Goal: Task Accomplishment & Management: Complete application form

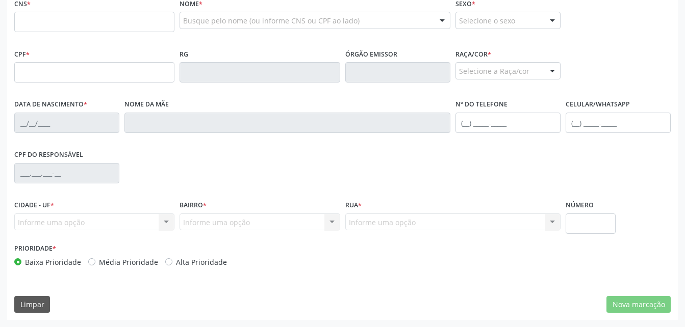
scroll to position [269, 0]
paste input "703 0058 0856 1778"
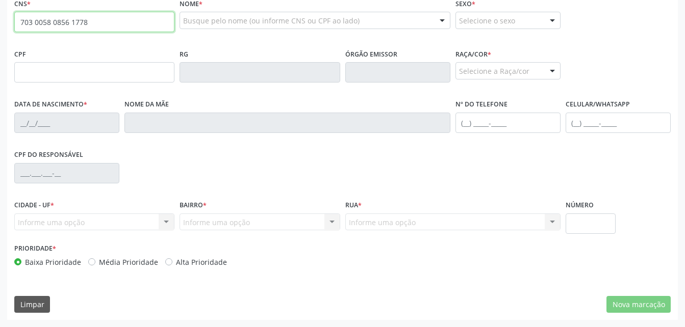
type input "703 0058 0856 1778"
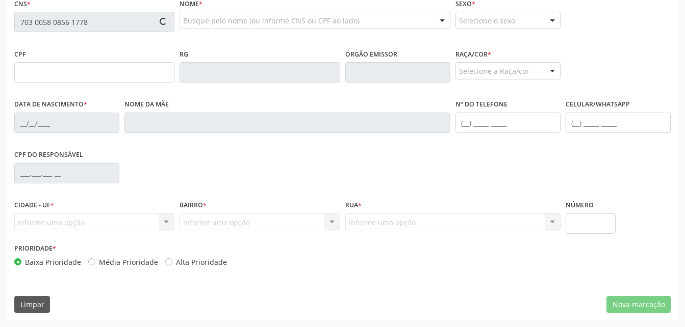
type input "0[DATE]"
type input "[PERSON_NAME]"
type input "[PHONE_NUMBER]"
type input "S/N"
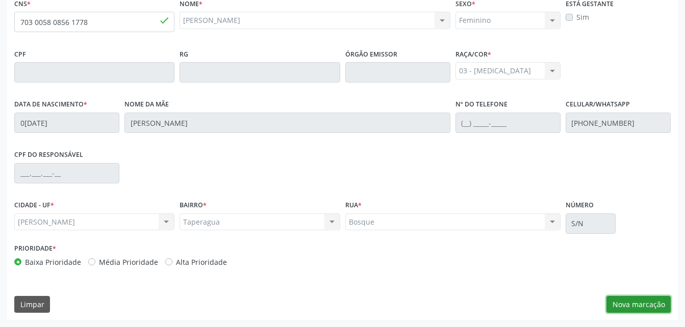
click at [641, 309] on button "Nova marcação" at bounding box center [638, 304] width 64 height 17
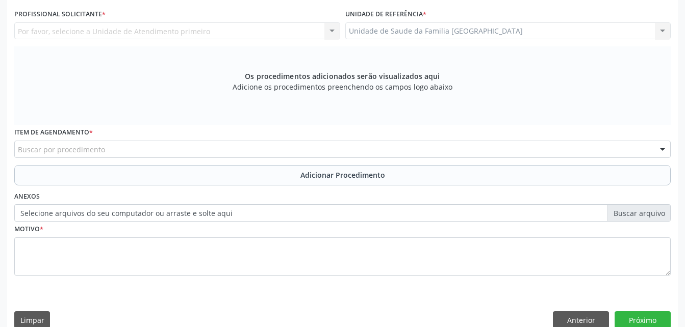
click at [464, 35] on div "Unidade de Saude da Familia [GEOGRAPHIC_DATA] Unidade de Saude da Familia [GEOG…" at bounding box center [508, 30] width 326 height 17
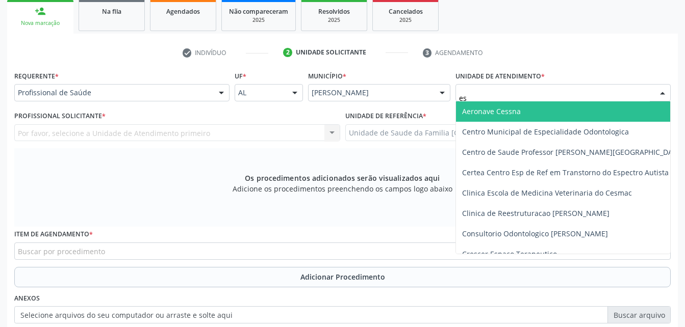
type input "e"
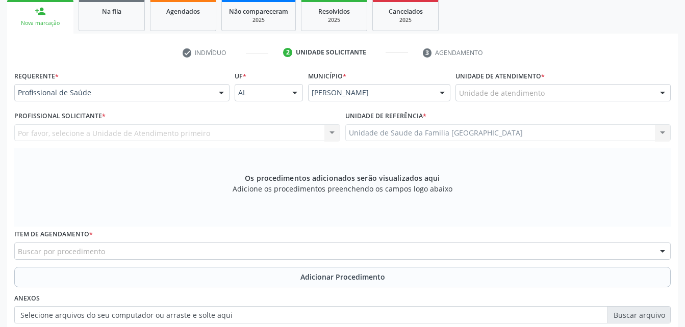
click at [139, 83] on div "Requerente * Profissional de Saúde Profissional de Saúde Paciente Nenhum result…" at bounding box center [121, 84] width 215 height 33
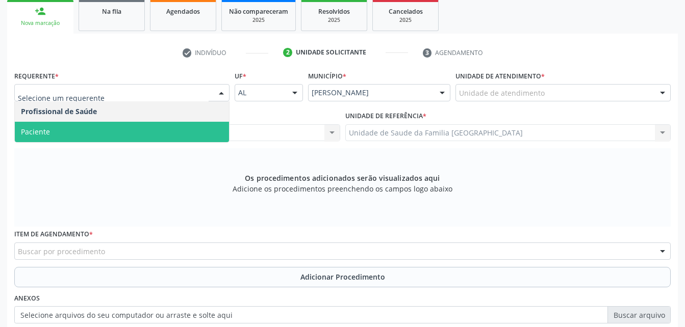
click at [156, 129] on span "Paciente" at bounding box center [122, 132] width 214 height 20
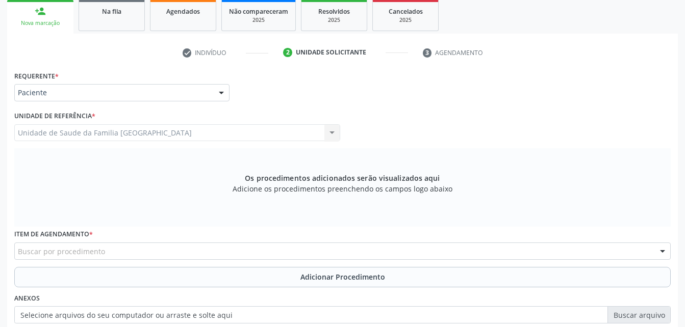
scroll to position [218, 0]
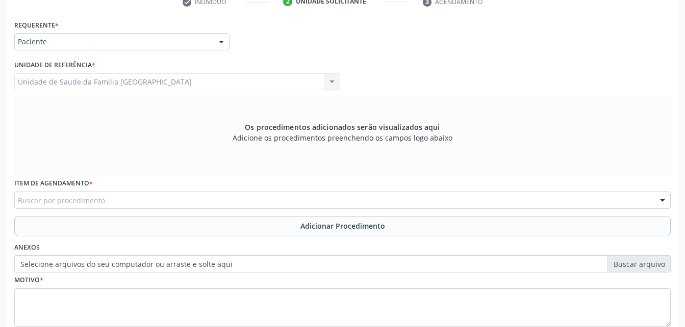
drag, startPoint x: 208, startPoint y: 206, endPoint x: 205, endPoint y: 200, distance: 6.2
click at [207, 205] on div "Buscar por procedimento" at bounding box center [342, 200] width 656 height 17
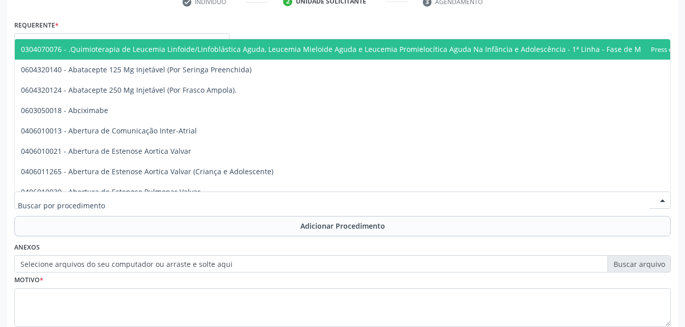
click at [205, 200] on input "text" at bounding box center [334, 205] width 632 height 20
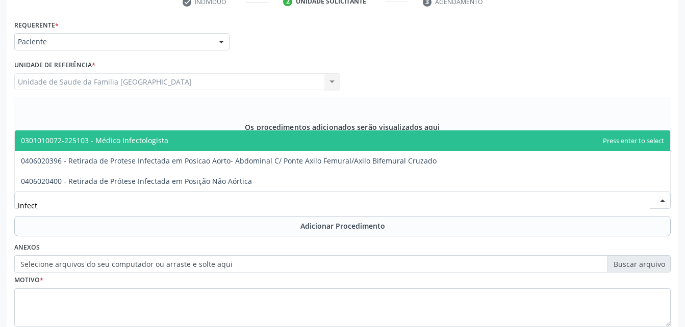
type input "infecto"
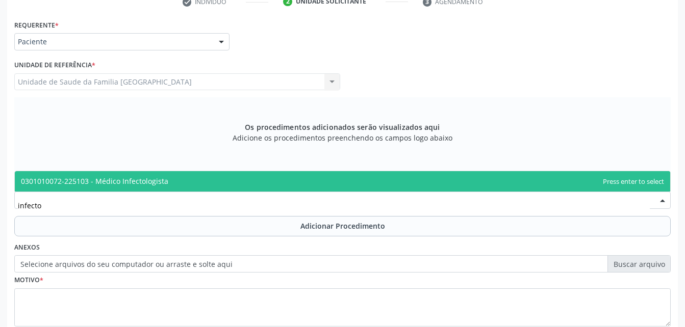
click at [214, 182] on span "0301010072-225103 - Médico Infectologista" at bounding box center [342, 181] width 655 height 20
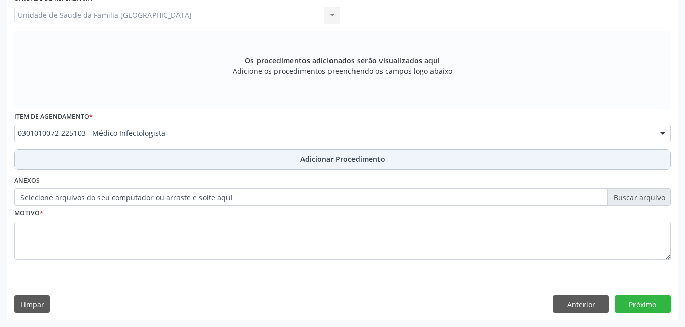
click at [278, 166] on button "Adicionar Procedimento" at bounding box center [342, 159] width 656 height 20
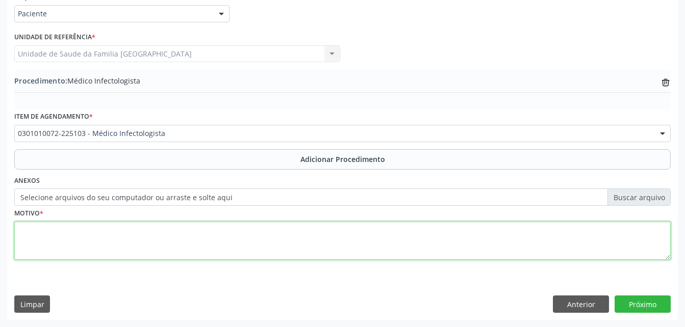
click at [292, 228] on textarea at bounding box center [342, 241] width 656 height 39
type textarea "sem entender justf."
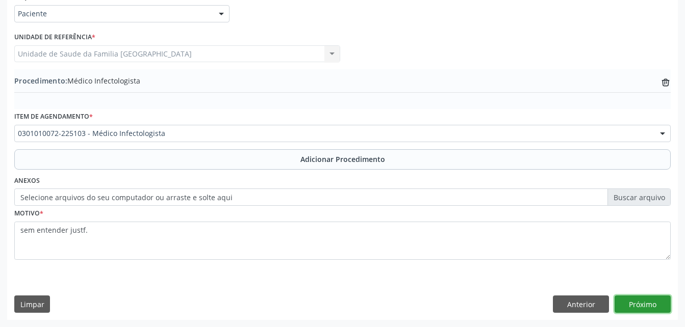
click at [655, 307] on button "Próximo" at bounding box center [642, 304] width 56 height 17
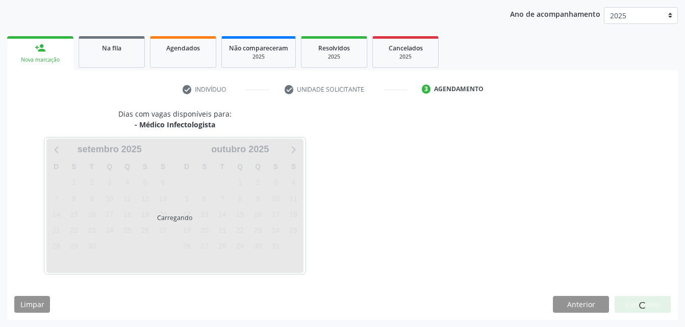
scroll to position [161, 0]
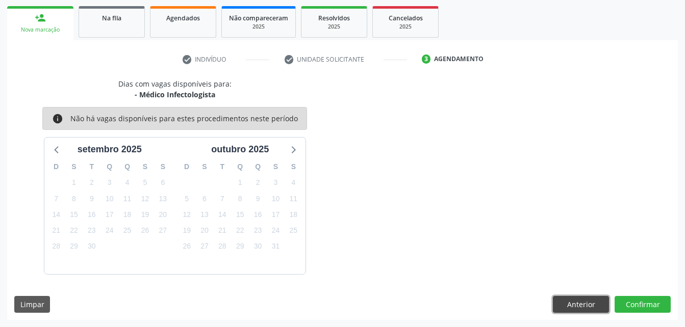
click at [603, 312] on button "Anterior" at bounding box center [581, 304] width 56 height 17
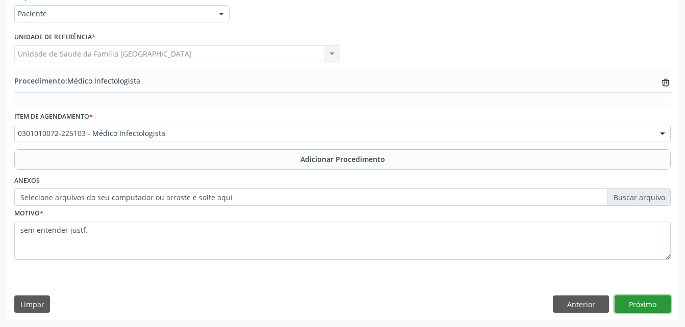
click at [634, 302] on button "Próximo" at bounding box center [642, 304] width 56 height 17
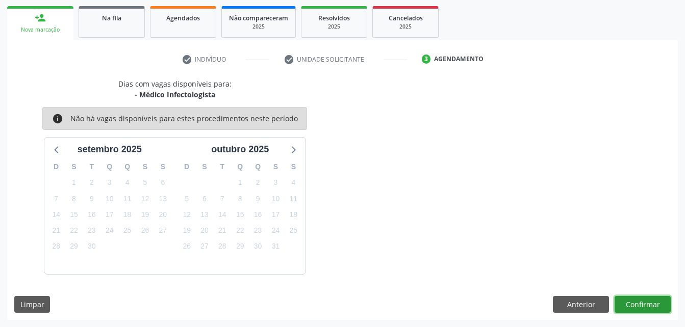
click at [650, 305] on button "Confirmar" at bounding box center [642, 304] width 56 height 17
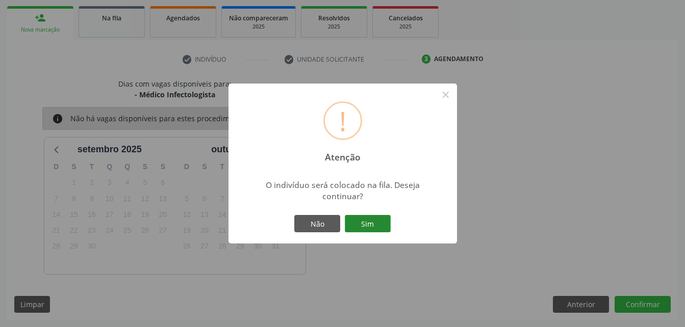
click at [371, 226] on button "Sim" at bounding box center [368, 223] width 46 height 17
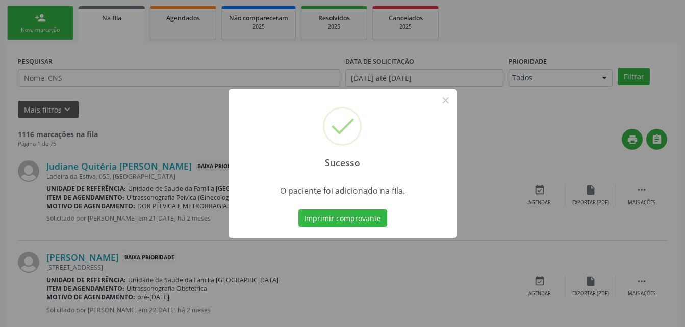
scroll to position [23, 0]
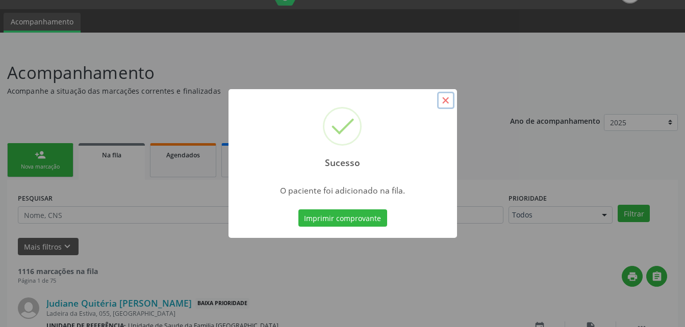
click at [445, 99] on button "×" at bounding box center [445, 100] width 17 height 17
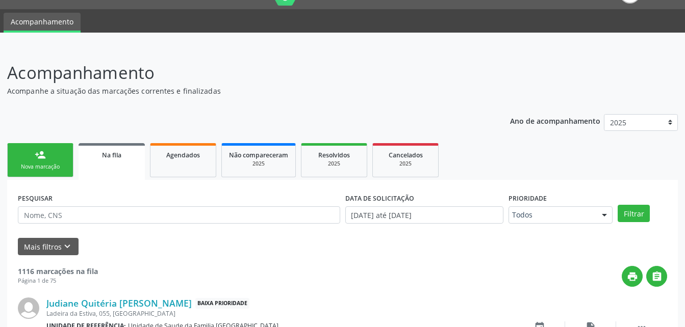
click at [44, 165] on div "Nova marcação" at bounding box center [40, 167] width 51 height 8
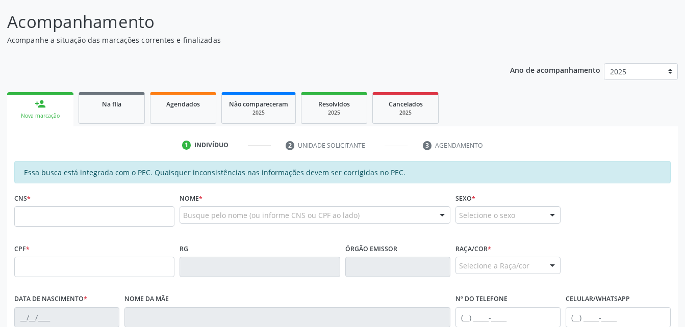
scroll to position [125, 0]
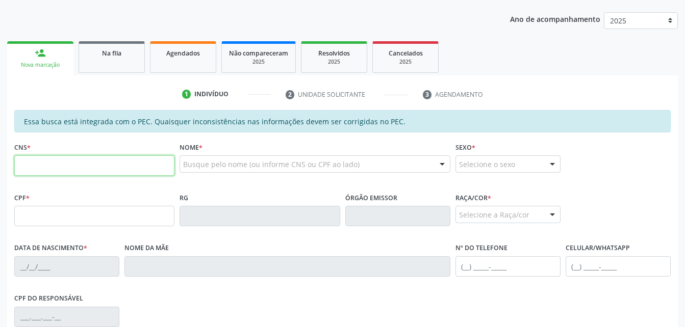
click at [106, 160] on input "text" at bounding box center [94, 166] width 160 height 20
type input "705 0098 6449 0058"
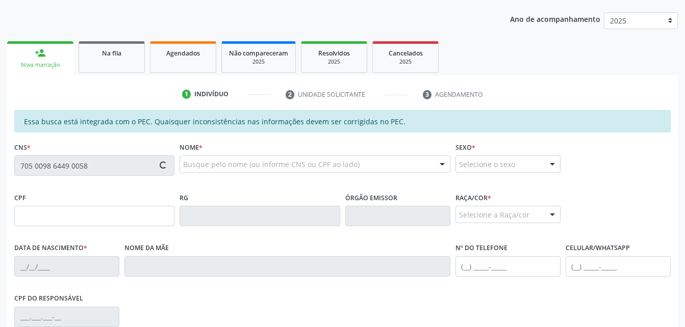
type input "015.594.834-23"
type input "26[DATE]"
type input "[PERSON_NAME]"
type input "[PHONE_NUMBER]"
type input "276"
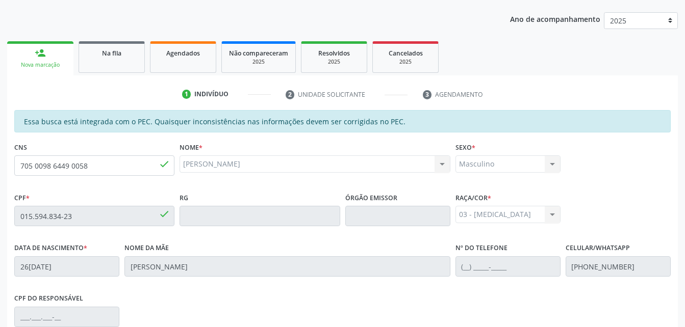
scroll to position [269, 0]
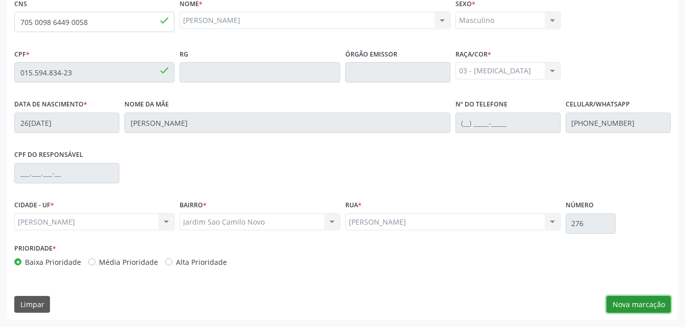
click at [666, 303] on button "Nova marcação" at bounding box center [638, 304] width 64 height 17
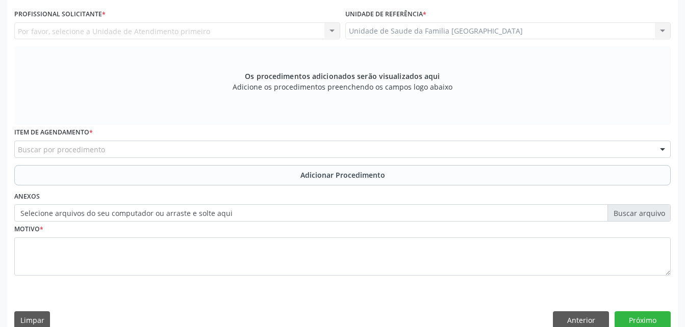
scroll to position [167, 0]
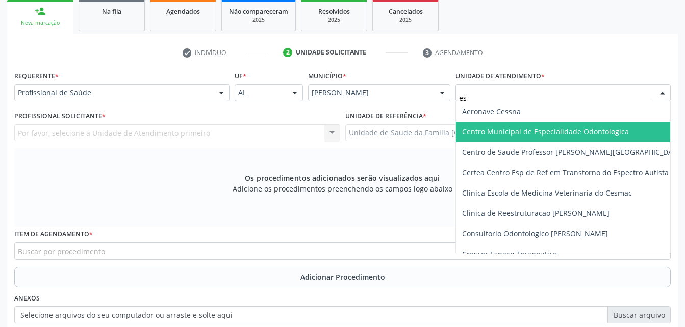
type input "est"
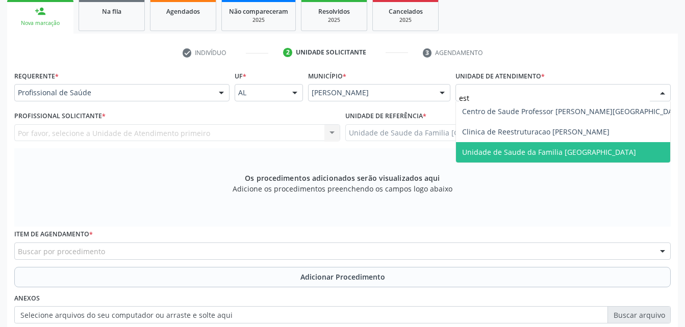
drag, startPoint x: 515, startPoint y: 145, endPoint x: 453, endPoint y: 146, distance: 61.7
click at [515, 145] on span "Unidade de Saude da Familia [GEOGRAPHIC_DATA]" at bounding box center [573, 152] width 234 height 20
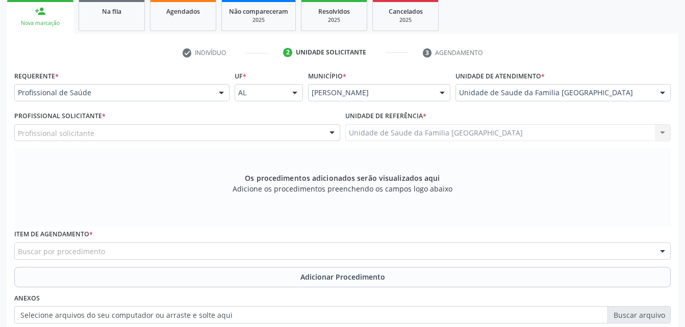
click at [172, 131] on div "Profissional solicitante" at bounding box center [177, 132] width 326 height 17
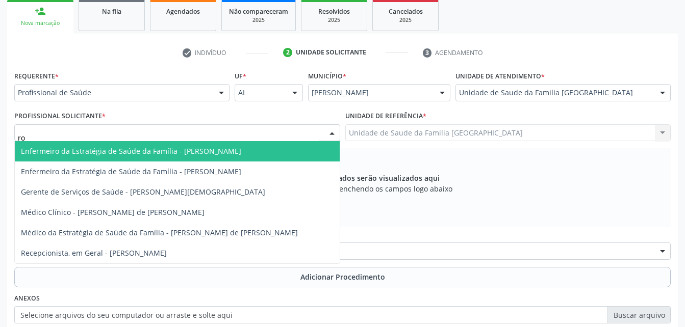
type input "rod"
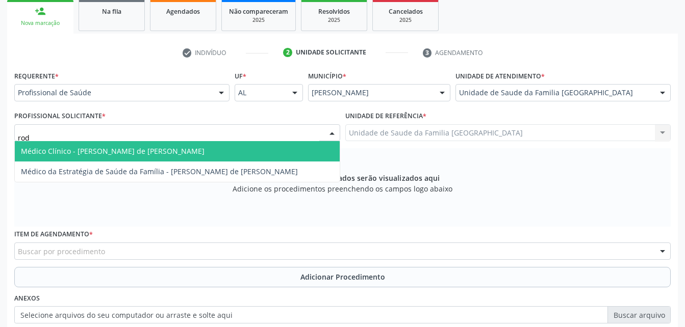
click at [179, 148] on span "Médico Clínico - [PERSON_NAME] de [PERSON_NAME]" at bounding box center [113, 151] width 184 height 10
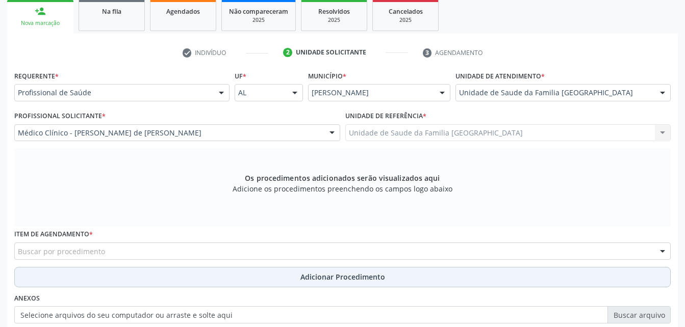
scroll to position [218, 0]
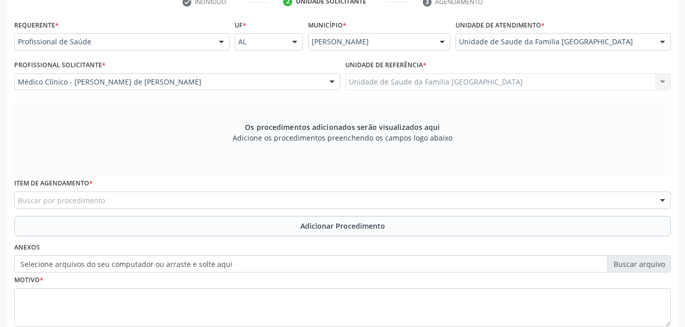
click at [225, 189] on div "Item de agendamento * Buscar por procedimento 0304070076 - .Quimioterapia de Le…" at bounding box center [342, 192] width 656 height 33
click at [229, 196] on div "Buscar por procedimento" at bounding box center [342, 200] width 656 height 17
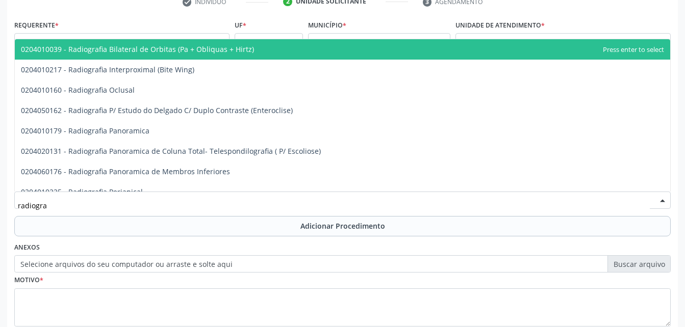
type input "radiograf"
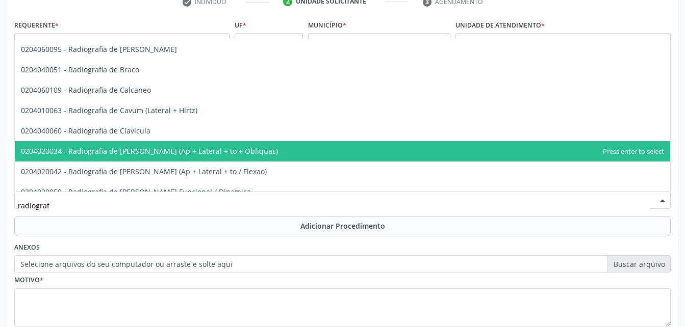
scroll to position [459, 0]
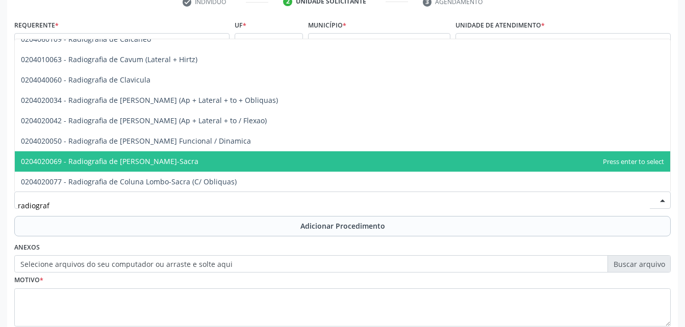
click at [274, 164] on span "0204020069 - Radiografia de [PERSON_NAME]-Sacra" at bounding box center [342, 161] width 655 height 20
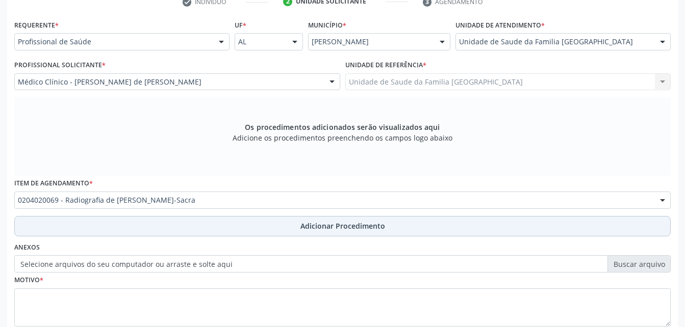
click at [321, 229] on span "Adicionar Procedimento" at bounding box center [342, 226] width 85 height 11
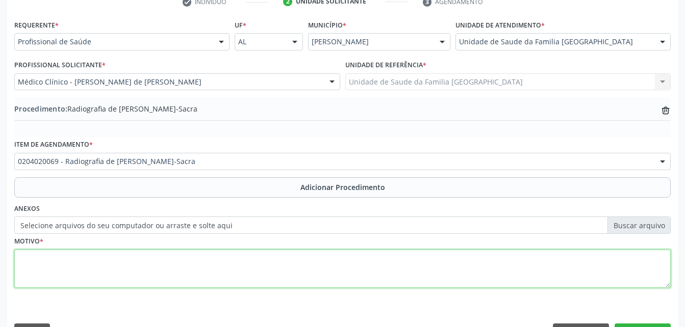
click at [295, 259] on textarea at bounding box center [342, 269] width 656 height 39
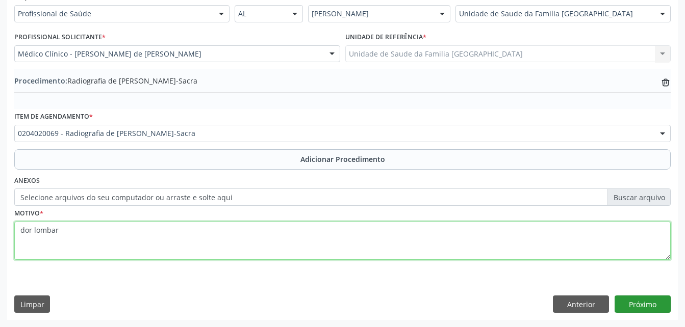
type textarea "dor lombar"
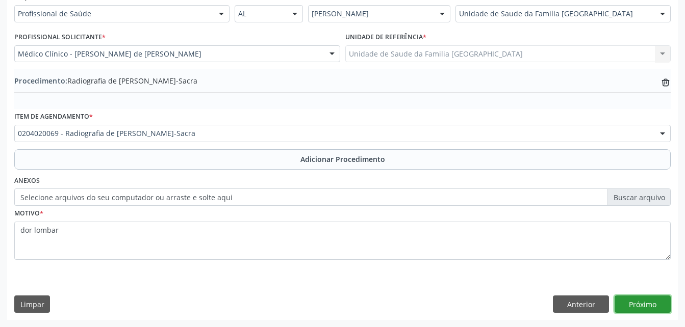
click at [648, 303] on button "Próximo" at bounding box center [642, 304] width 56 height 17
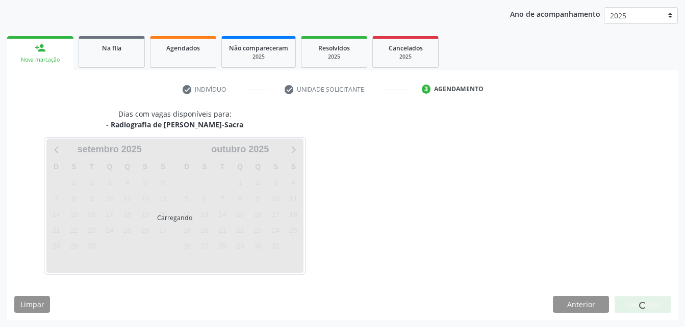
scroll to position [161, 0]
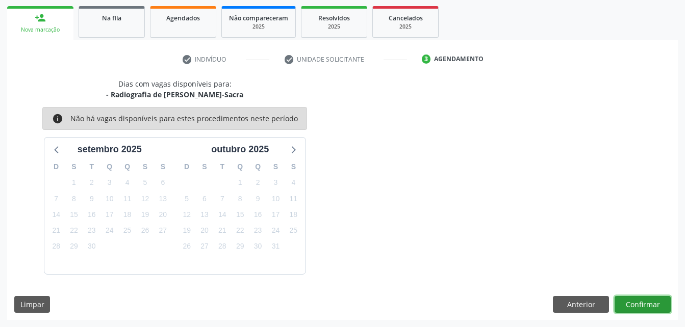
click at [648, 301] on button "Confirmar" at bounding box center [642, 304] width 56 height 17
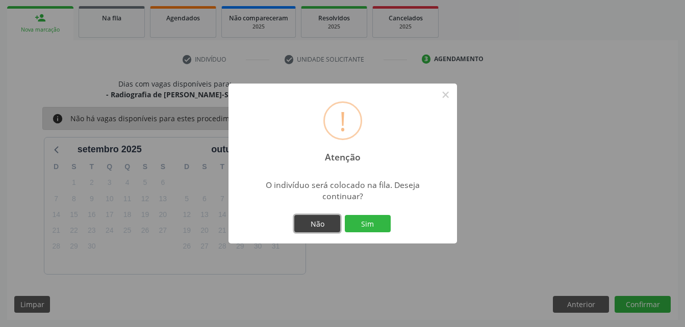
click at [299, 217] on button "Não" at bounding box center [317, 223] width 46 height 17
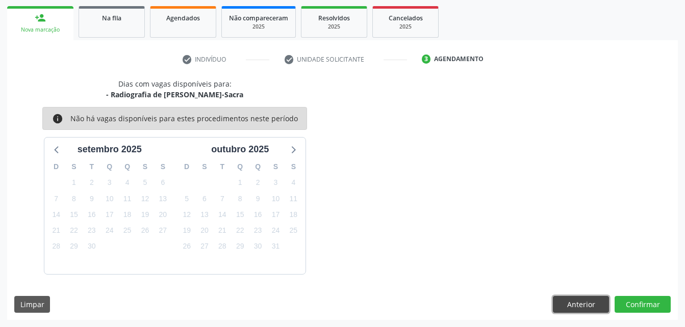
click at [588, 298] on button "Anterior" at bounding box center [581, 304] width 56 height 17
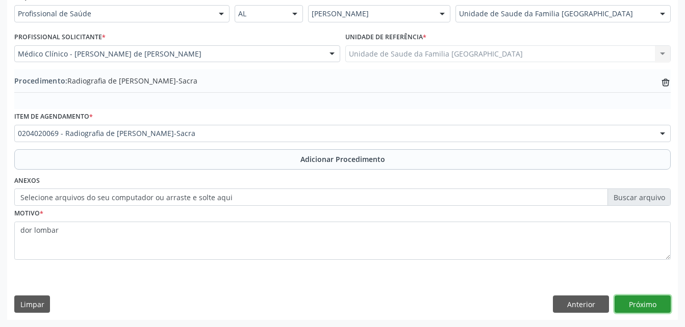
click at [661, 303] on button "Próximo" at bounding box center [642, 304] width 56 height 17
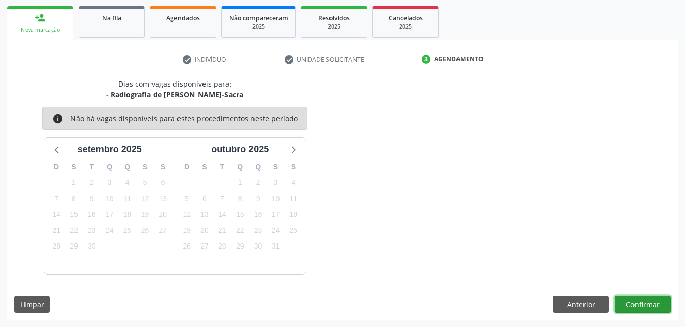
click at [657, 304] on button "Confirmar" at bounding box center [642, 304] width 56 height 17
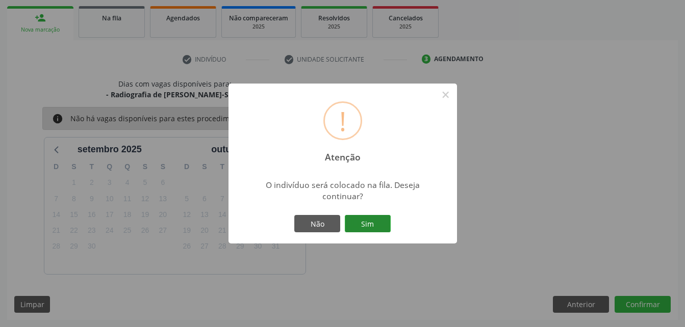
click at [382, 222] on button "Sim" at bounding box center [368, 223] width 46 height 17
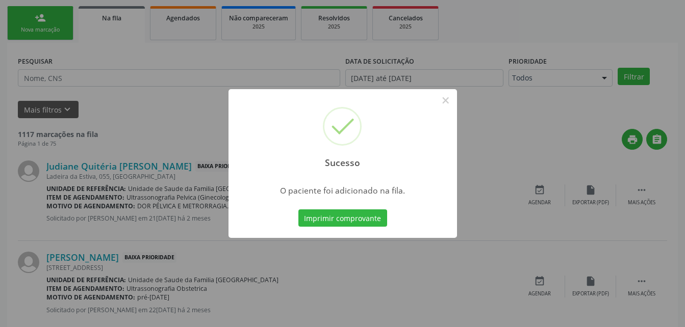
scroll to position [23, 0]
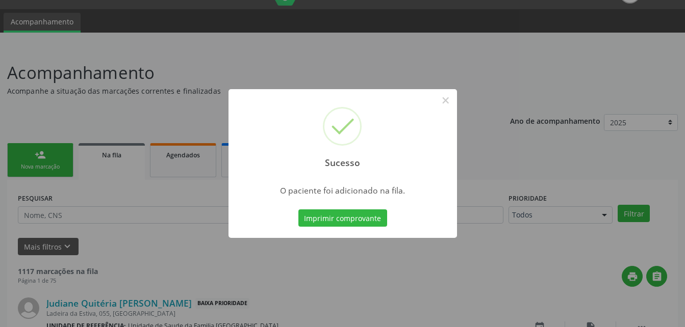
click at [64, 154] on div "Sucesso × O paciente foi adicionado na fila. Imprimir comprovante Cancel" at bounding box center [342, 163] width 685 height 327
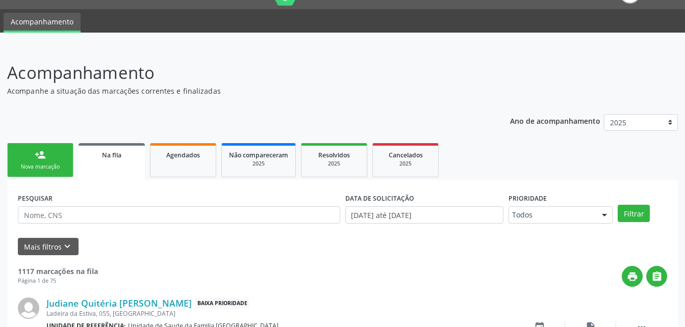
click at [65, 154] on link "person_add Nova marcação" at bounding box center [40, 160] width 66 height 34
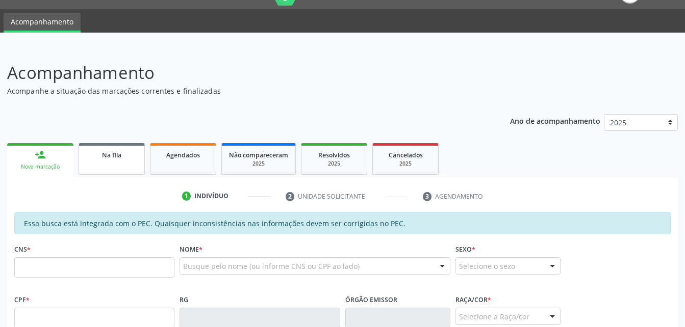
scroll to position [176, 0]
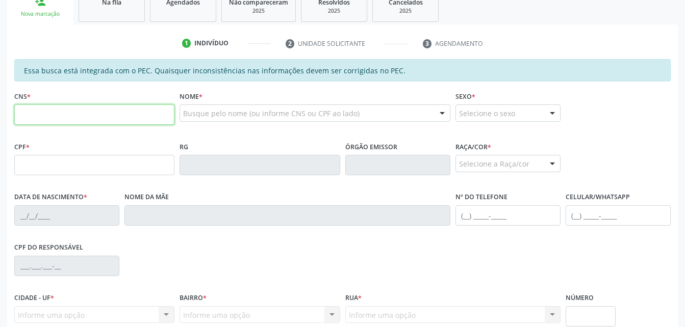
click at [91, 108] on input "text" at bounding box center [94, 115] width 160 height 20
type input "700 6084 6710 3867"
type input "152.525.734-09"
type input "26[DATE]"
type input "[PERSON_NAME]"
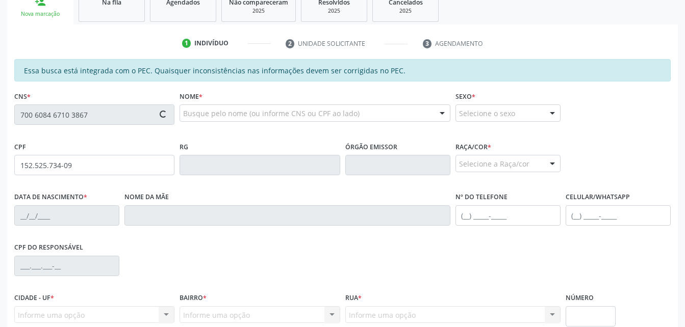
type input "[PHONE_NUMBER]"
type input "155"
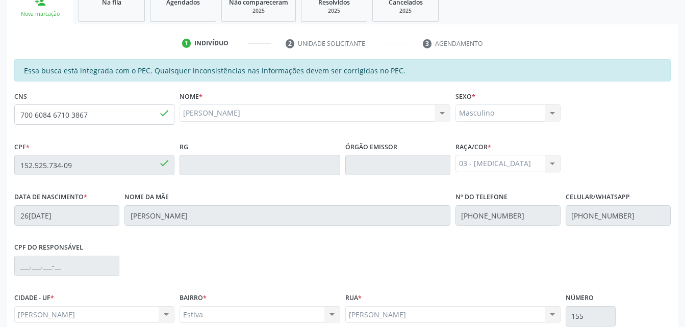
scroll to position [269, 0]
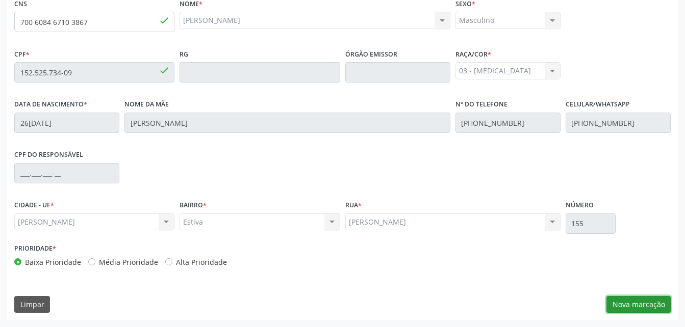
click at [633, 300] on button "Nova marcação" at bounding box center [638, 304] width 64 height 17
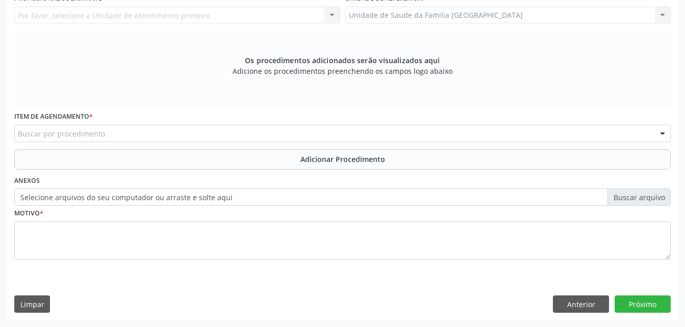
scroll to position [183, 0]
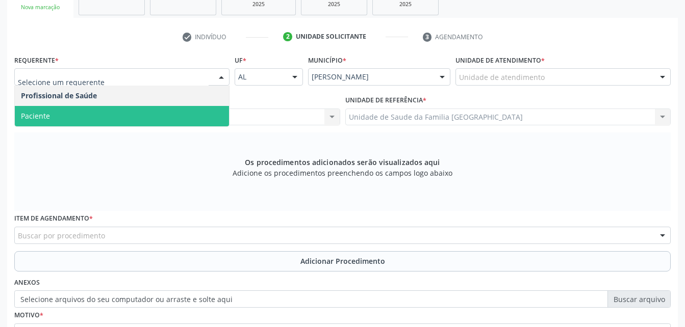
click at [154, 116] on span "Paciente" at bounding box center [122, 116] width 214 height 20
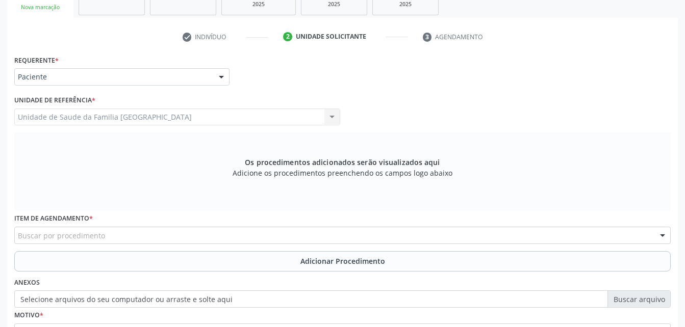
click at [268, 231] on div "Buscar por procedimento" at bounding box center [342, 235] width 656 height 17
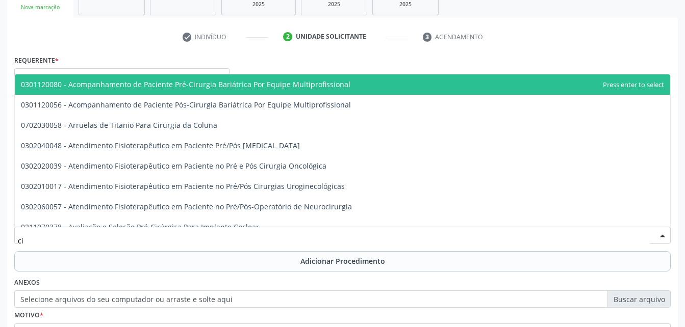
type input "c"
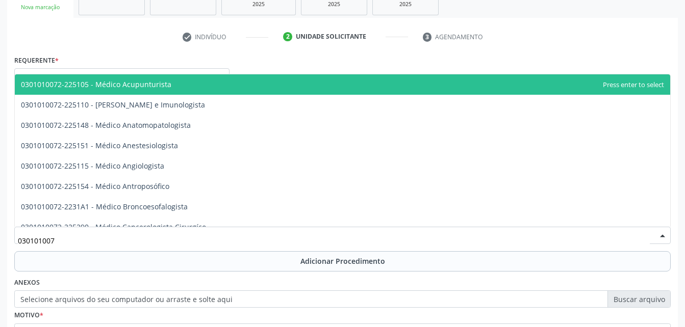
type input "0301010072"
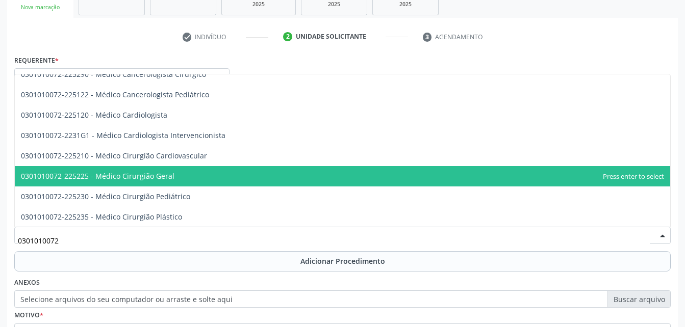
scroll to position [204, 0]
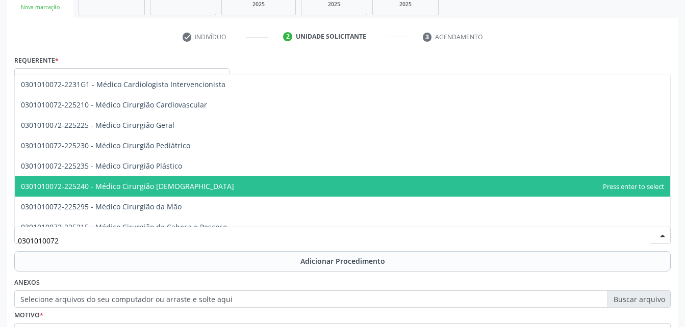
click at [268, 188] on span "0301010072-225240 - Médico Cirurgião [DEMOGRAPHIC_DATA]" at bounding box center [342, 186] width 655 height 20
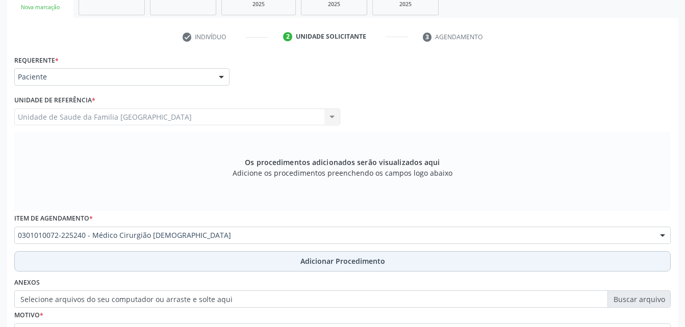
click at [336, 266] on span "Adicionar Procedimento" at bounding box center [342, 261] width 85 height 11
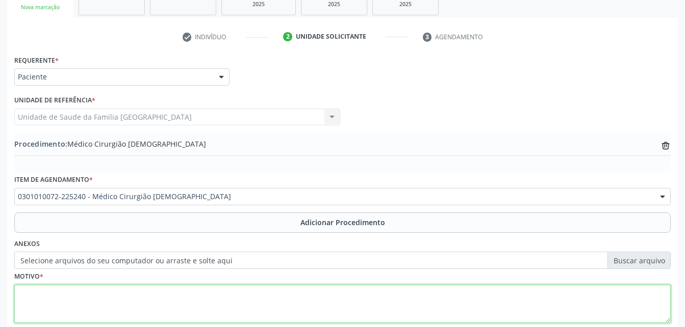
click at [334, 299] on textarea at bounding box center [342, 304] width 656 height 39
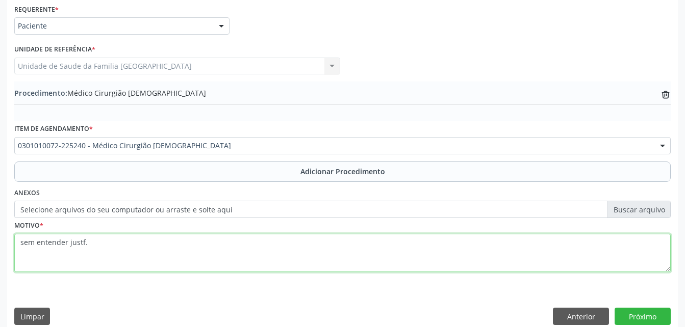
scroll to position [246, 0]
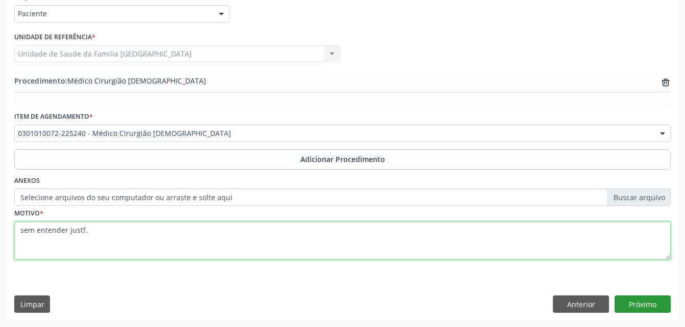
type textarea "sem entender justf."
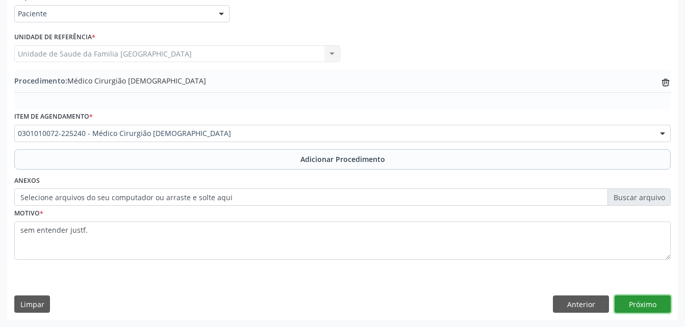
click at [651, 304] on button "Próximo" at bounding box center [642, 304] width 56 height 17
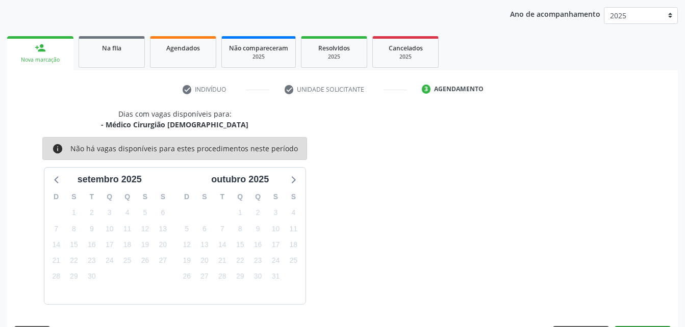
scroll to position [161, 0]
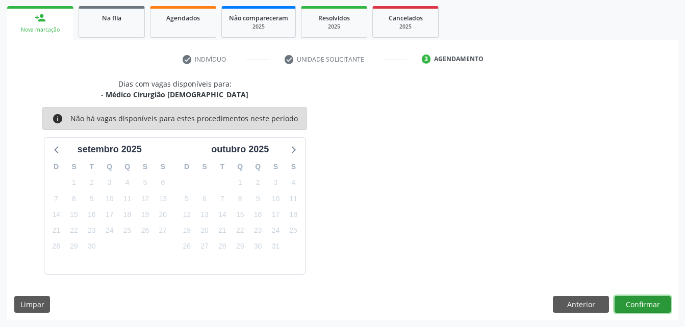
click at [647, 297] on button "Confirmar" at bounding box center [642, 304] width 56 height 17
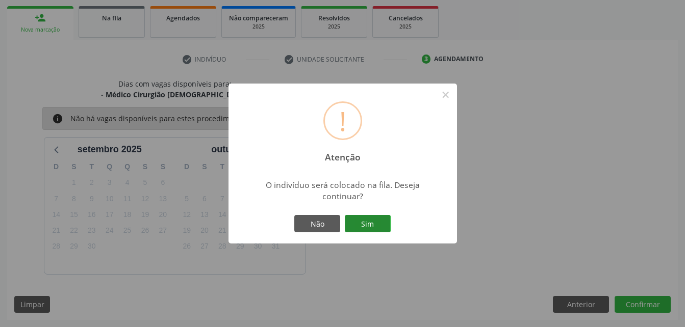
click at [383, 222] on button "Sim" at bounding box center [368, 223] width 46 height 17
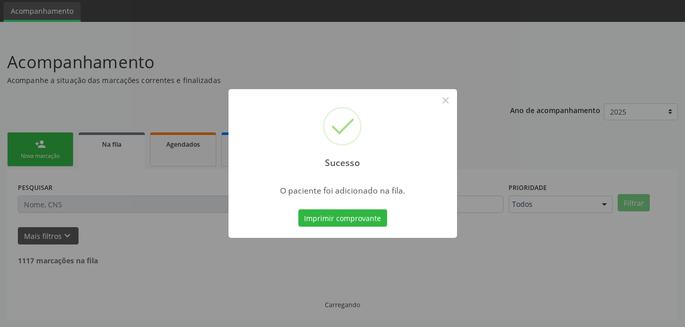
scroll to position [23, 0]
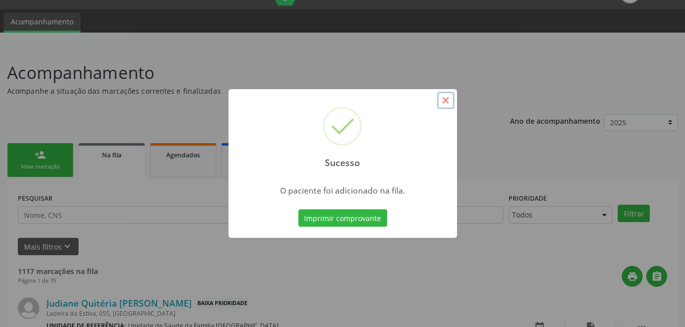
click at [445, 104] on button "×" at bounding box center [445, 100] width 17 height 17
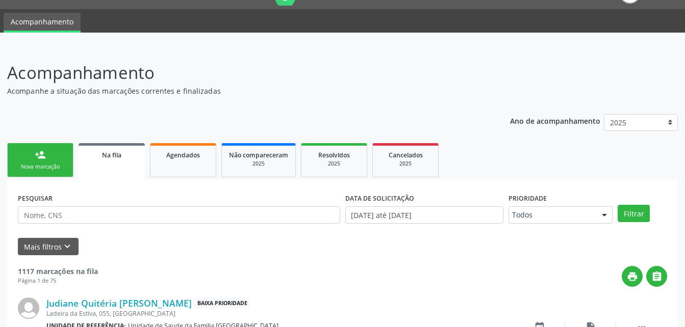
click at [62, 149] on link "person_add Nova marcação" at bounding box center [40, 160] width 66 height 34
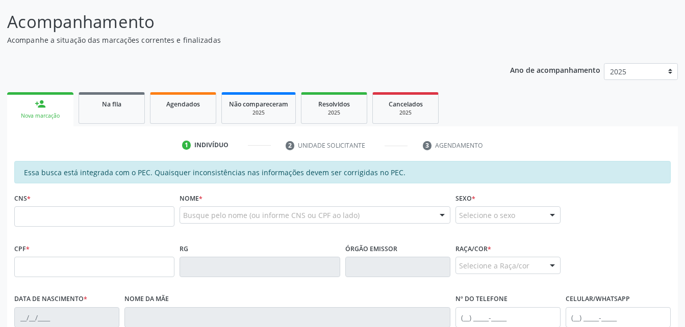
scroll to position [125, 0]
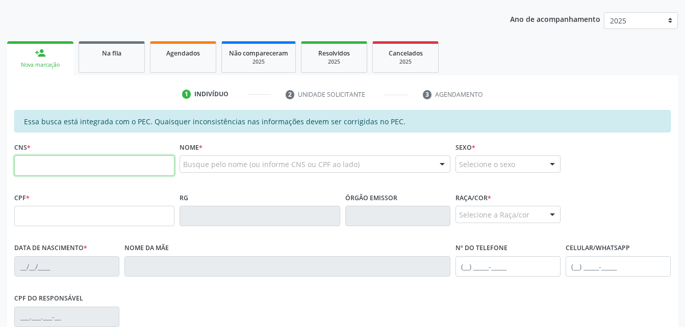
click at [139, 171] on input "text" at bounding box center [94, 166] width 160 height 20
type input "704 5043 4502 8518"
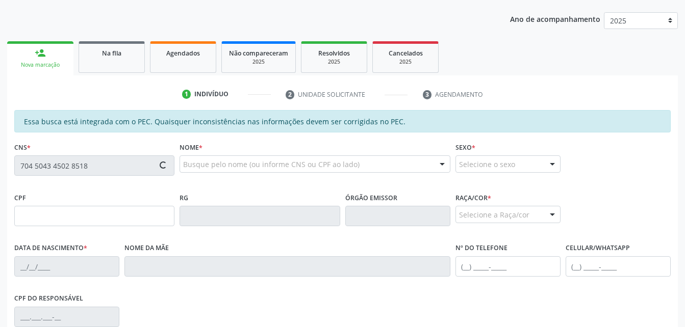
type input "054.632.664-17"
type input "[DATE]"
type input "[PERSON_NAME]"
type input "[PHONE_NUMBER]"
type input "921"
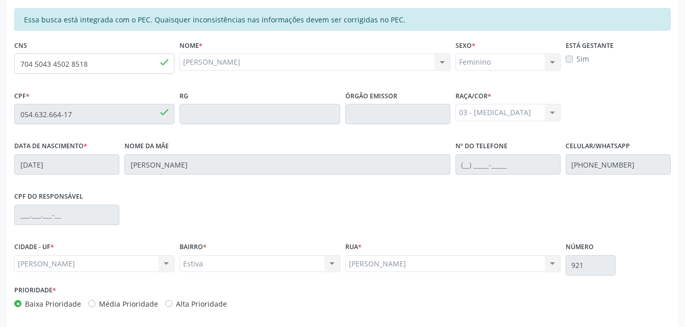
scroll to position [269, 0]
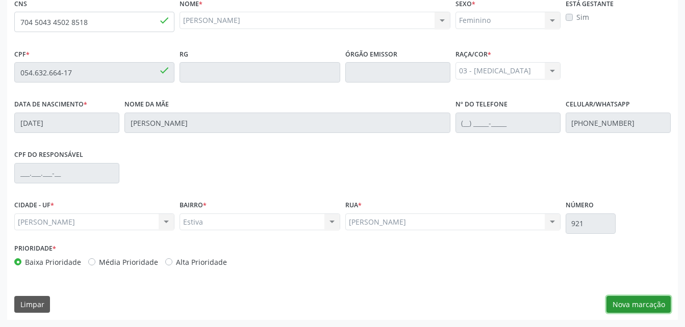
click at [653, 304] on button "Nova marcação" at bounding box center [638, 304] width 64 height 17
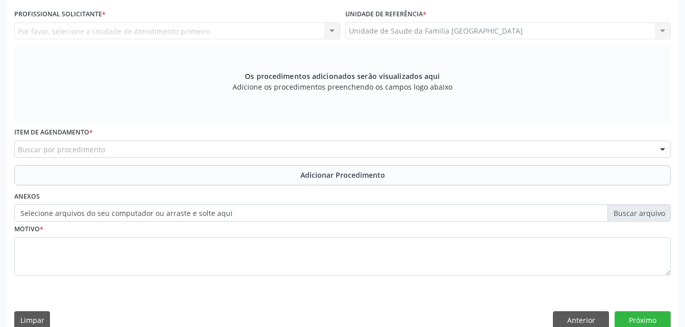
scroll to position [218, 0]
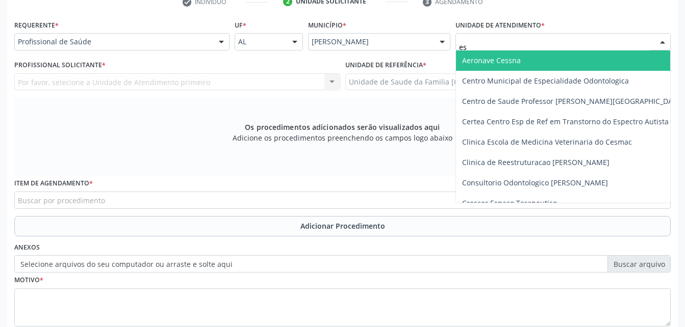
type input "est"
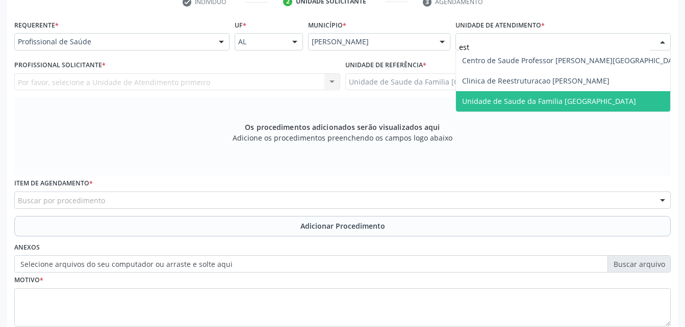
click at [497, 100] on span "Unidade de Saude da Familia [GEOGRAPHIC_DATA]" at bounding box center [549, 101] width 174 height 10
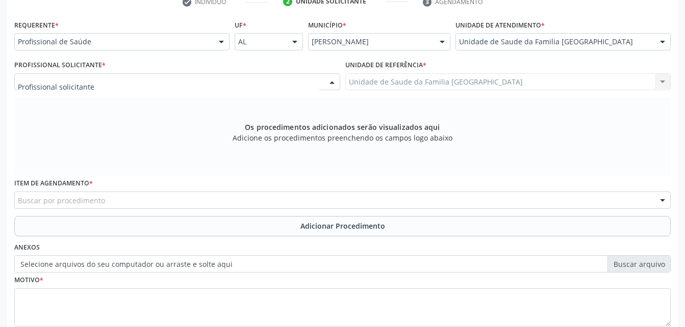
click at [282, 83] on div at bounding box center [177, 81] width 326 height 17
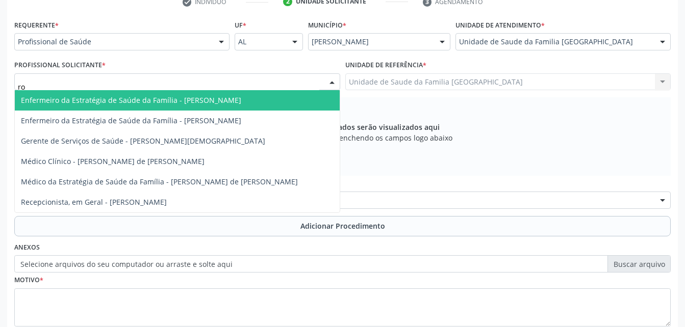
type input "rod"
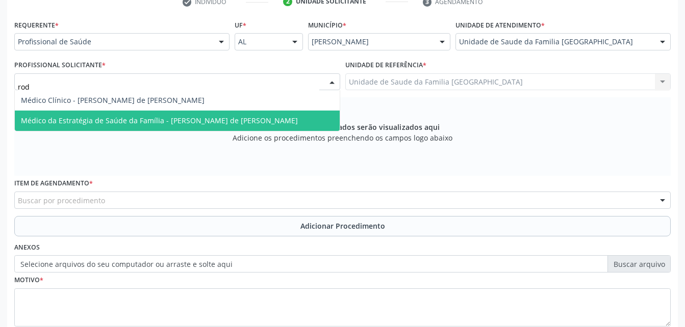
click at [292, 116] on span "Médico da Estratégia de Saúde da Família - [PERSON_NAME] de [PERSON_NAME]" at bounding box center [177, 121] width 325 height 20
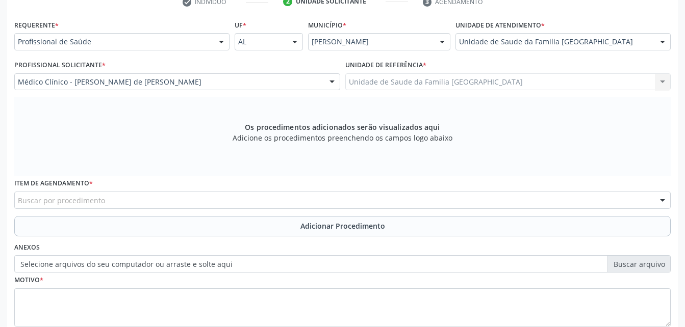
scroll to position [269, 0]
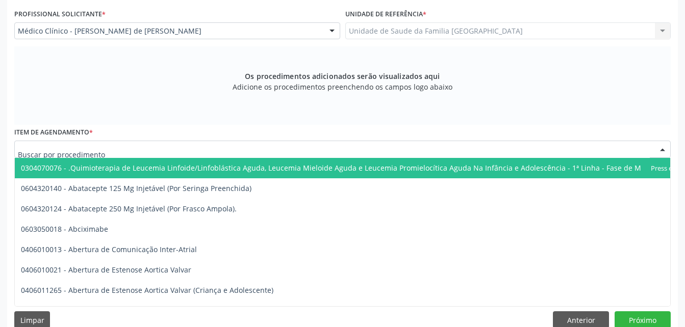
click at [240, 145] on div at bounding box center [342, 149] width 656 height 17
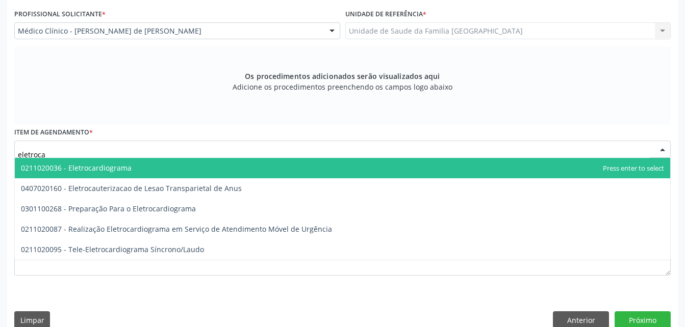
type input "eletrocar"
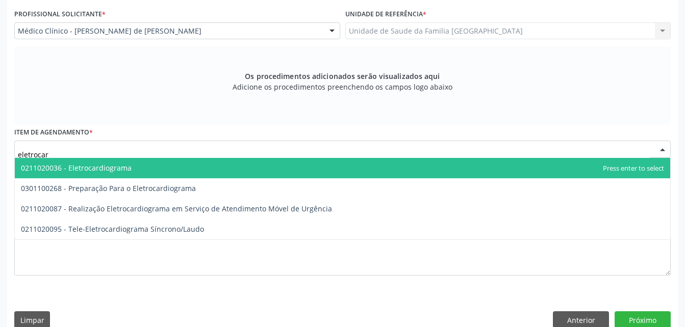
click at [237, 167] on span "0211020036 - Eletrocardiograma" at bounding box center [342, 168] width 655 height 20
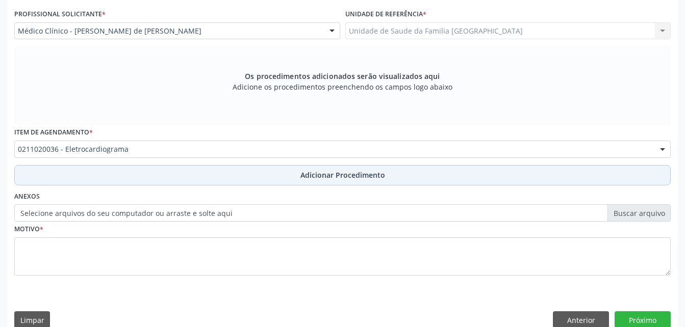
click at [239, 177] on button "Adicionar Procedimento" at bounding box center [342, 175] width 656 height 20
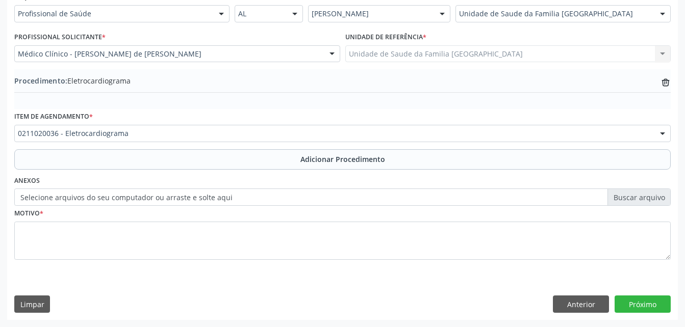
scroll to position [246, 0]
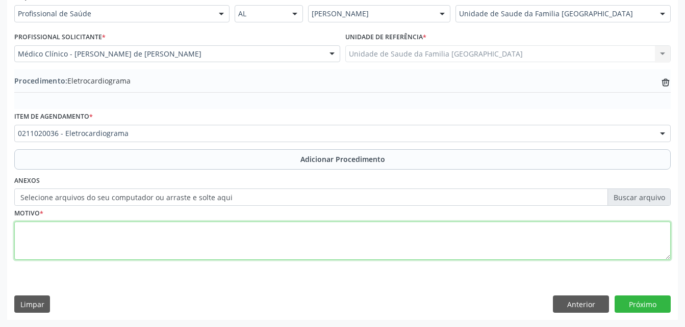
click at [265, 234] on textarea at bounding box center [342, 241] width 656 height 39
type textarea "has"
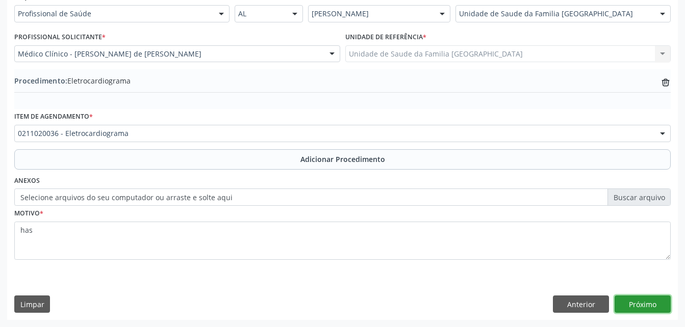
click at [656, 304] on button "Próximo" at bounding box center [642, 304] width 56 height 17
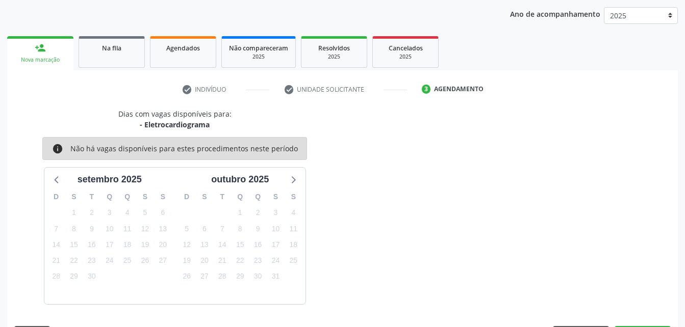
scroll to position [161, 0]
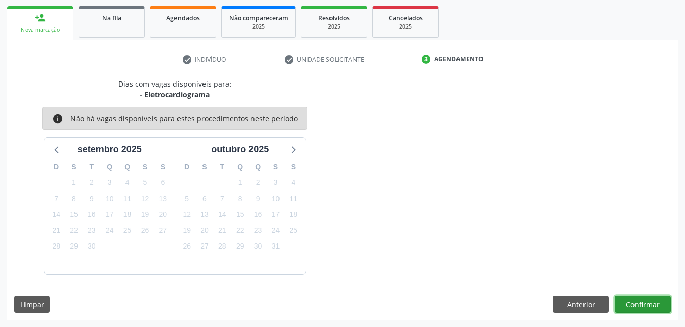
click at [656, 304] on button "Confirmar" at bounding box center [642, 304] width 56 height 17
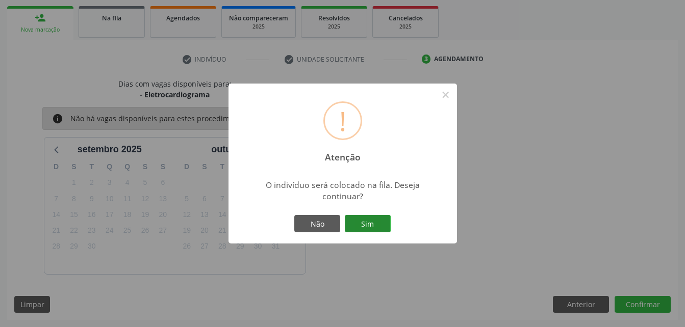
click at [369, 222] on button "Sim" at bounding box center [368, 223] width 46 height 17
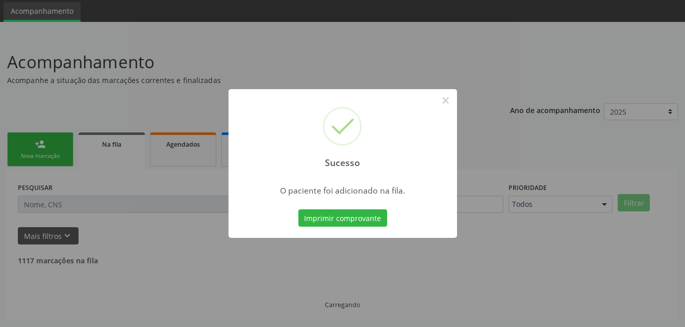
scroll to position [23, 0]
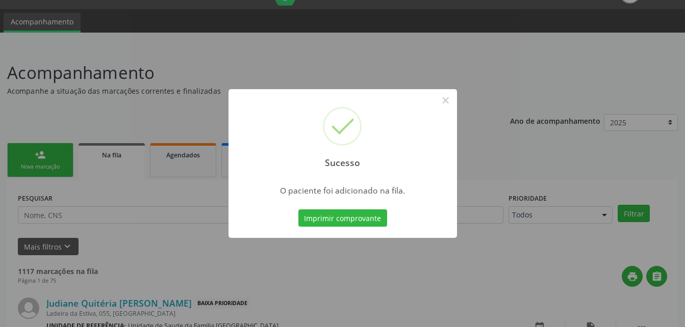
click at [46, 150] on div "Sucesso × O paciente foi adicionado na fila. Imprimir comprovante Cancel" at bounding box center [342, 163] width 685 height 327
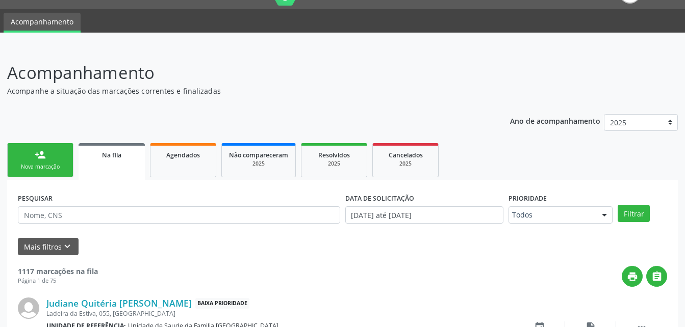
click at [56, 162] on link "person_add Nova marcação" at bounding box center [40, 160] width 66 height 34
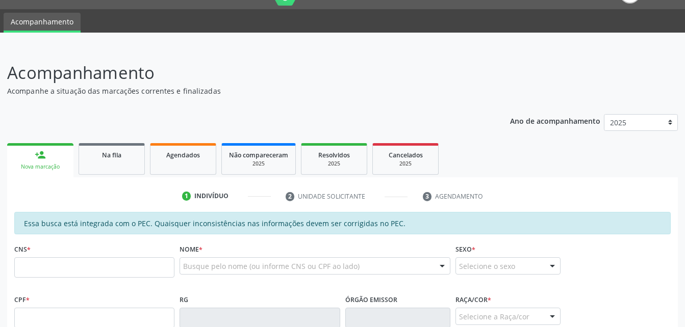
scroll to position [74, 0]
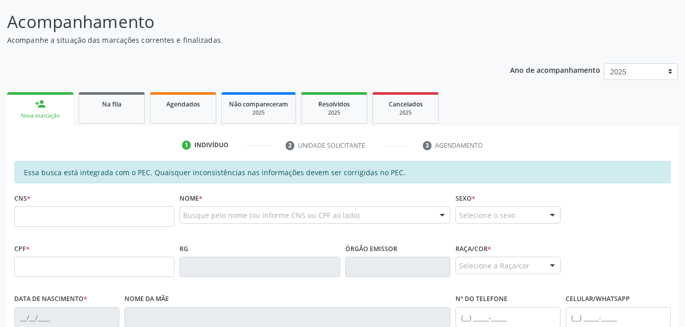
click at [100, 206] on div "CNS *" at bounding box center [94, 209] width 160 height 36
click at [100, 211] on input "text" at bounding box center [94, 216] width 160 height 20
type input "704 5043 4502 8518"
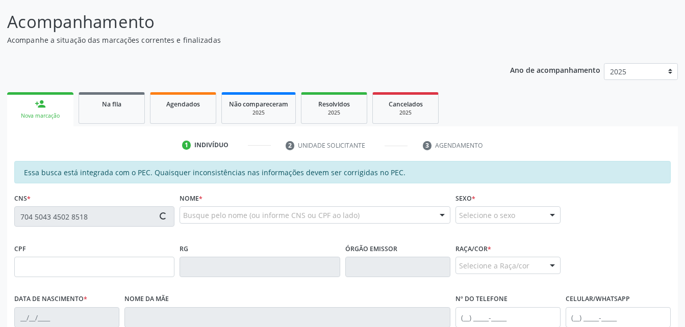
type input "054.632.664-17"
type input "[DATE]"
type input "[PERSON_NAME]"
type input "[PHONE_NUMBER]"
type input "921"
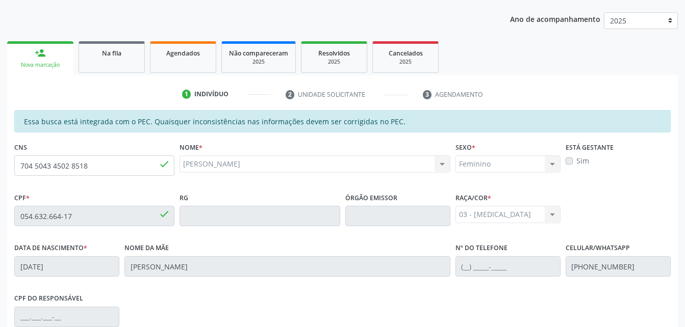
scroll to position [269, 0]
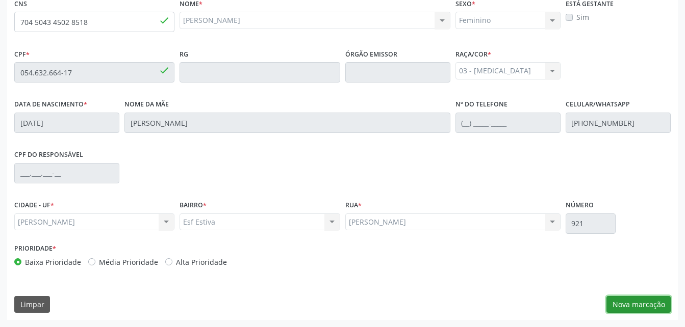
click at [648, 301] on button "Nova marcação" at bounding box center [638, 304] width 64 height 17
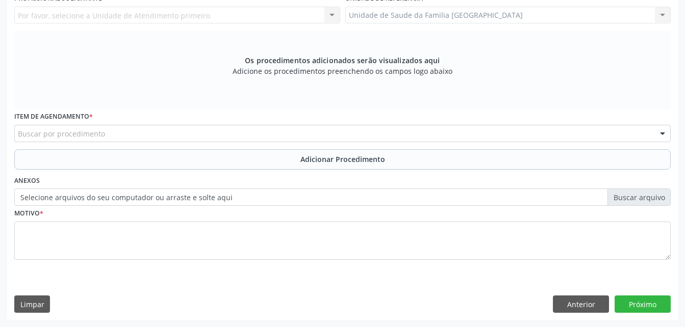
scroll to position [234, 0]
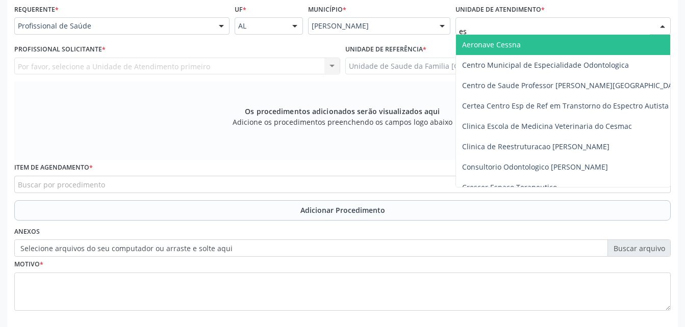
type input "est"
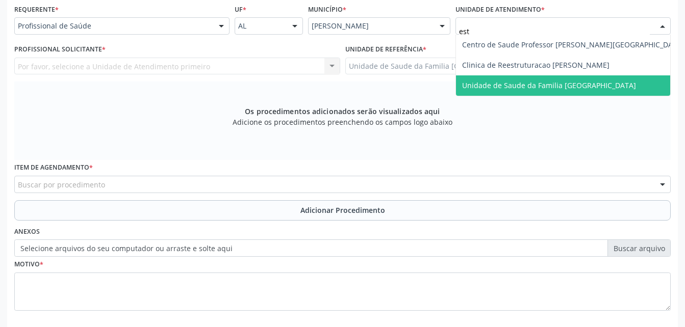
drag, startPoint x: 493, startPoint y: 87, endPoint x: 470, endPoint y: 85, distance: 22.5
click at [493, 87] on span "Unidade de Saude da Familia [GEOGRAPHIC_DATA]" at bounding box center [549, 86] width 174 height 10
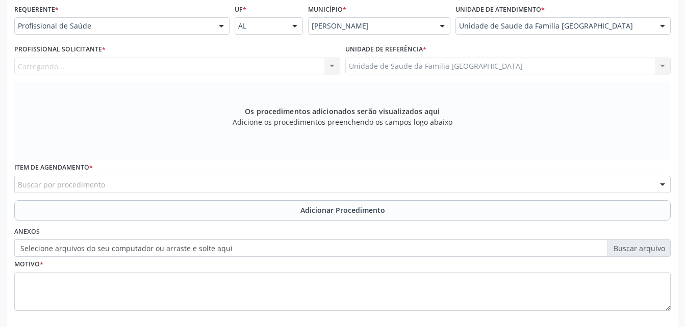
click at [248, 62] on div "Carregando... Nenhum resultado encontrado para: " " Não há nenhuma opção para s…" at bounding box center [177, 66] width 326 height 17
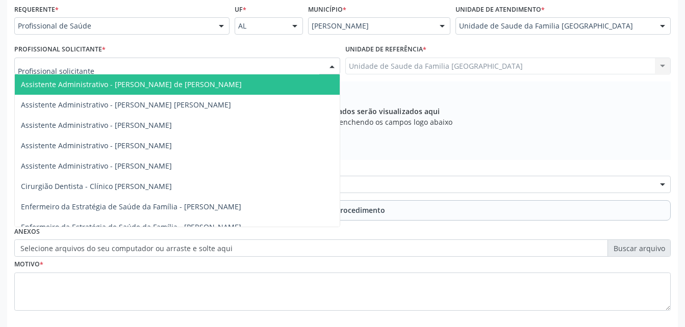
click at [248, 62] on div at bounding box center [177, 66] width 326 height 17
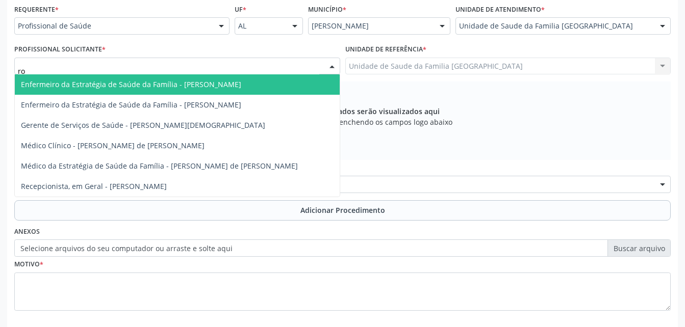
type input "rod"
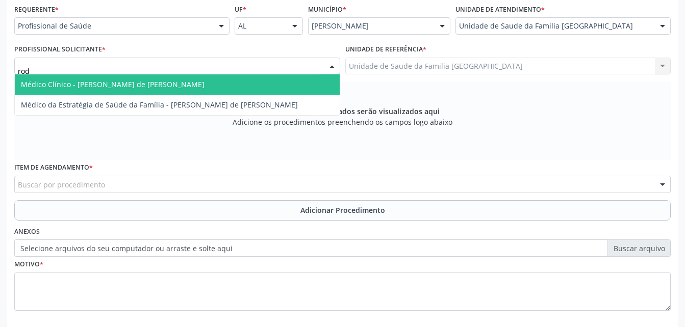
click at [235, 81] on span "Médico Clínico - [PERSON_NAME] de [PERSON_NAME]" at bounding box center [177, 84] width 325 height 20
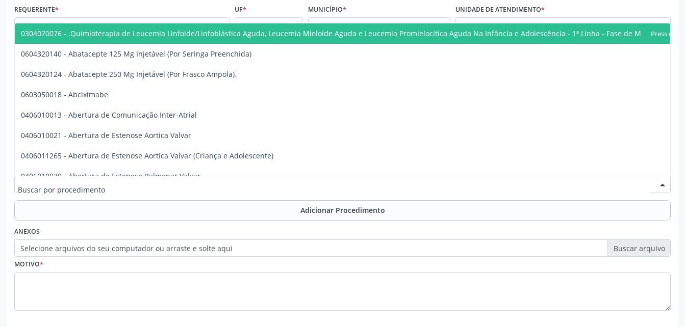
click at [220, 187] on div at bounding box center [342, 184] width 656 height 17
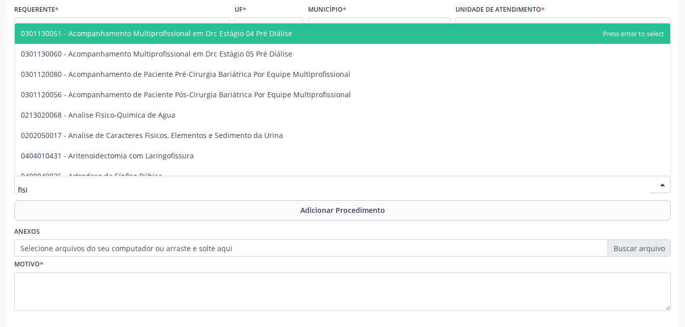
type input "fisio"
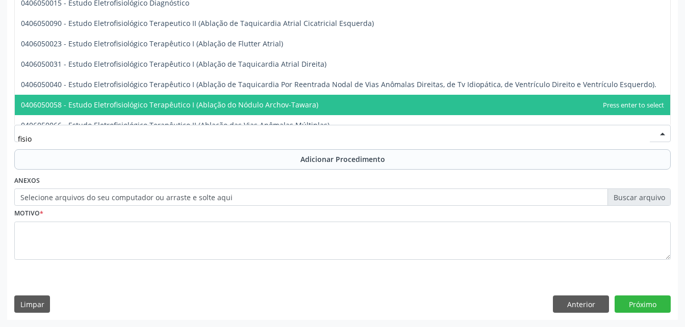
scroll to position [816, 0]
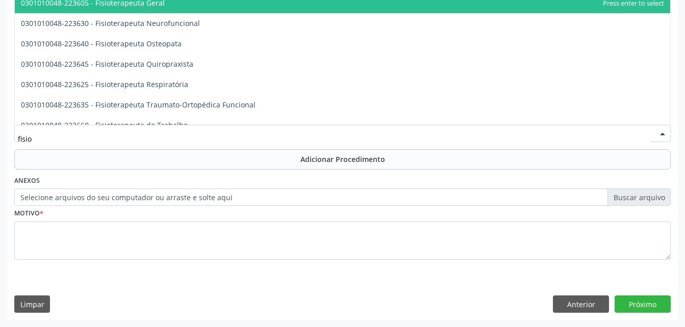
click at [230, 6] on span "0301010048-223605 - Fisioterapeuta Geral" at bounding box center [342, 3] width 655 height 20
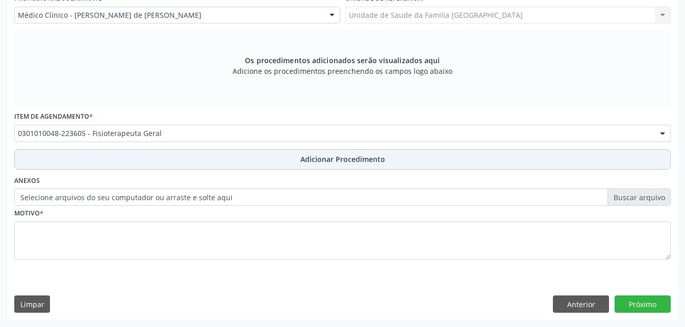
click at [261, 163] on button "Adicionar Procedimento" at bounding box center [342, 159] width 656 height 20
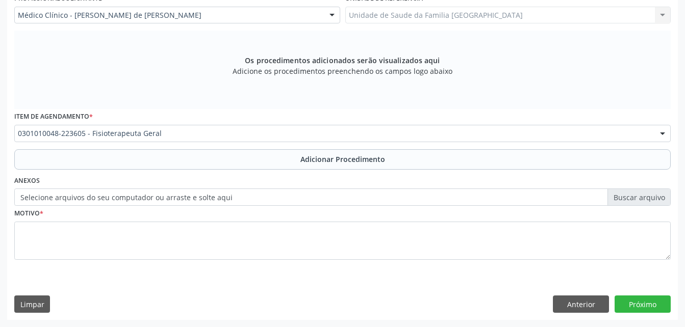
scroll to position [246, 0]
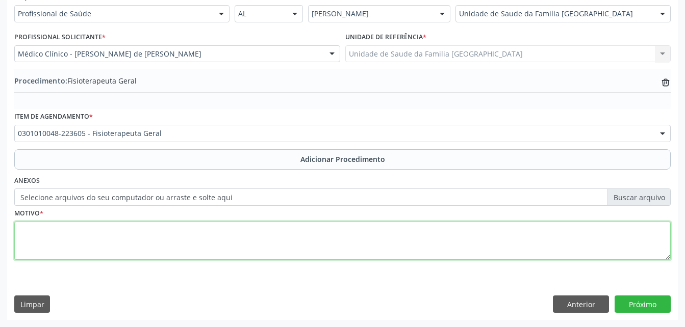
click at [273, 243] on textarea at bounding box center [342, 241] width 656 height 39
type textarea "sindrome do manguito rotador"
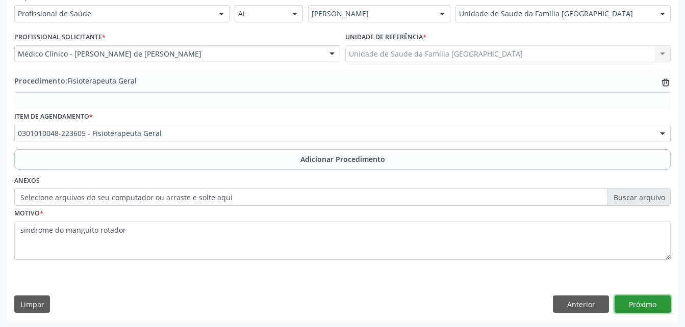
click at [661, 307] on button "Próximo" at bounding box center [642, 304] width 56 height 17
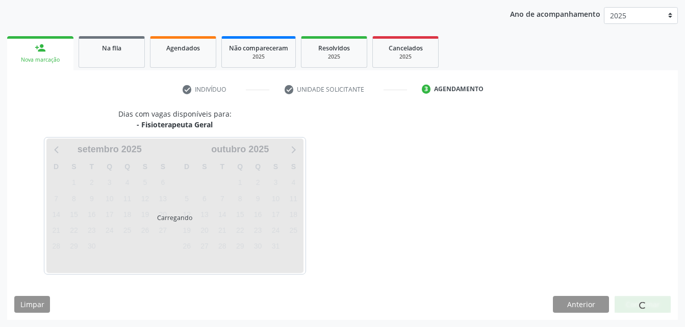
scroll to position [161, 0]
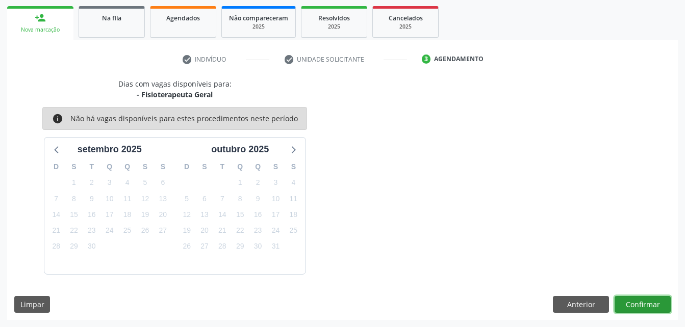
click at [661, 307] on button "Confirmar" at bounding box center [642, 304] width 56 height 17
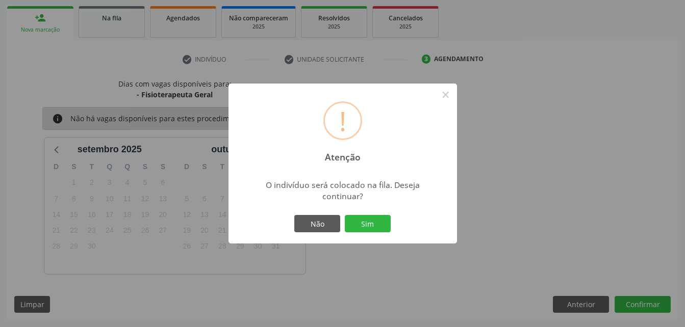
click at [379, 213] on div "Não Sim" at bounding box center [342, 223] width 101 height 21
drag, startPoint x: 378, startPoint y: 223, endPoint x: 386, endPoint y: 207, distance: 18.5
click at [378, 224] on button "Sim" at bounding box center [368, 223] width 46 height 17
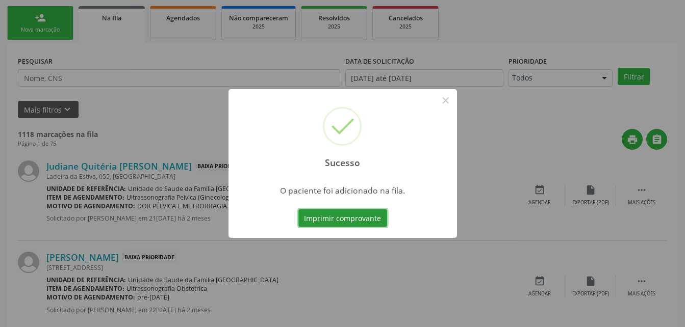
scroll to position [23, 0]
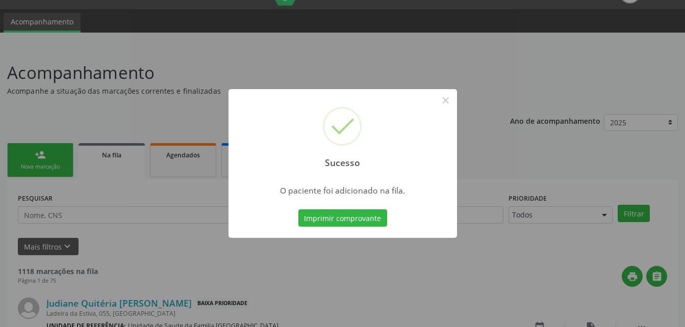
click at [50, 156] on div "Sucesso × O paciente foi adicionado na fila. Imprimir comprovante Cancel" at bounding box center [342, 163] width 685 height 327
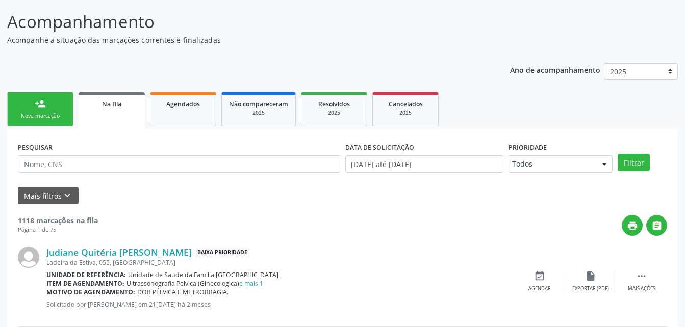
scroll to position [125, 0]
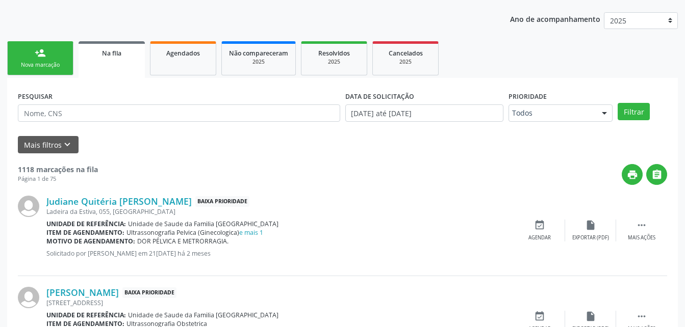
click at [40, 64] on div "Nova marcação" at bounding box center [40, 65] width 51 height 8
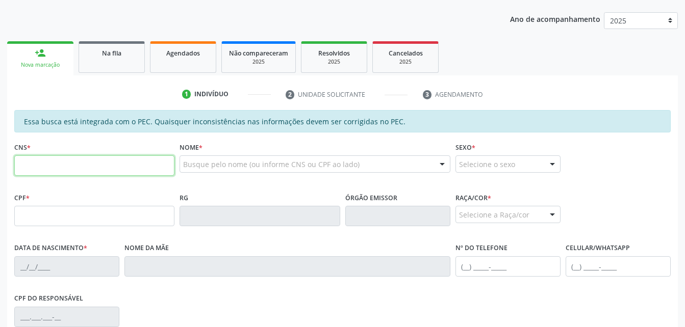
click at [132, 164] on input "text" at bounding box center [94, 166] width 160 height 20
type input "704 5043 4502 8518"
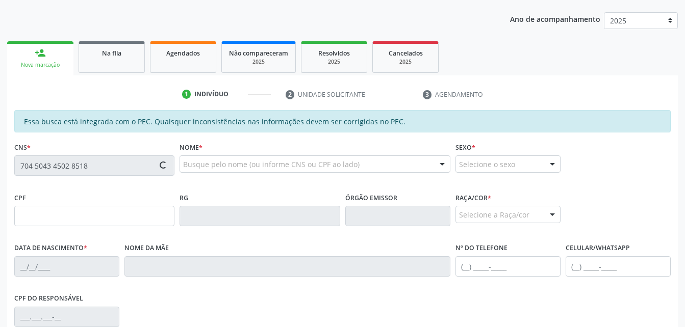
type input "054.632.664-17"
type input "[DATE]"
type input "[PERSON_NAME]"
type input "[PHONE_NUMBER]"
type input "921"
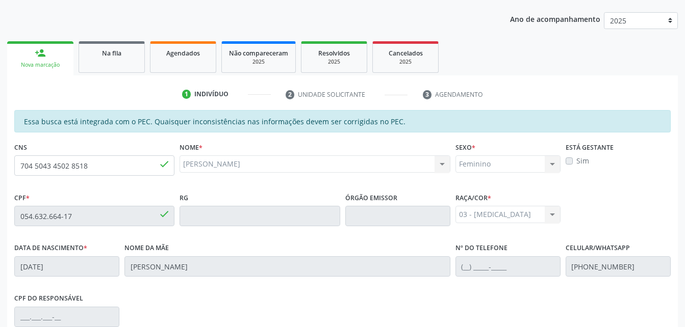
scroll to position [269, 0]
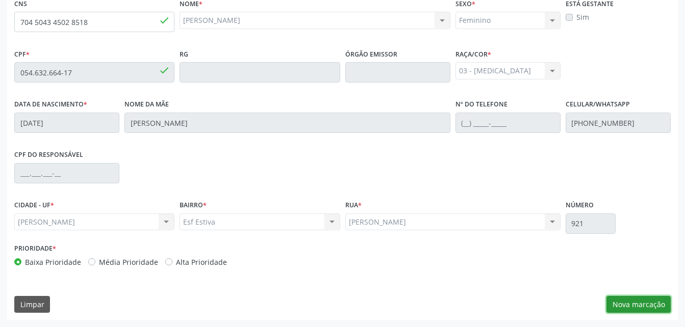
click at [642, 298] on button "Nova marcação" at bounding box center [638, 304] width 64 height 17
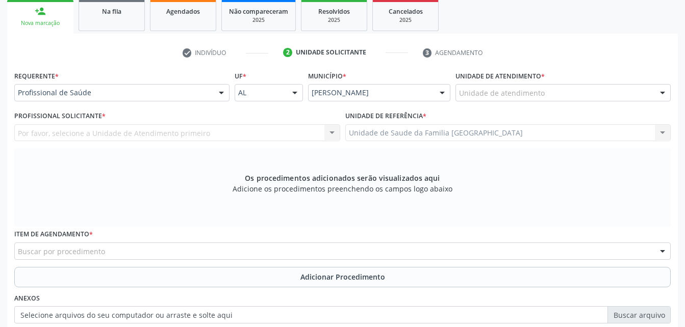
scroll to position [116, 0]
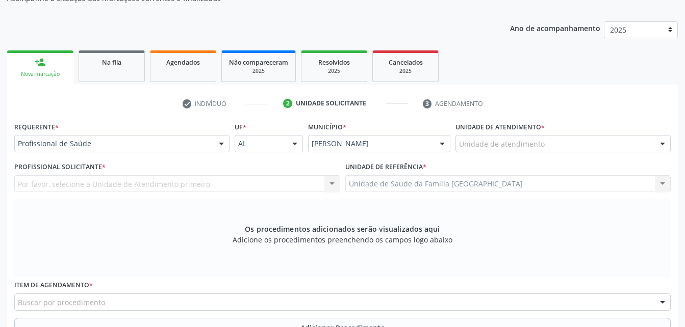
click at [595, 145] on div "Unidade de atendimento" at bounding box center [562, 143] width 215 height 17
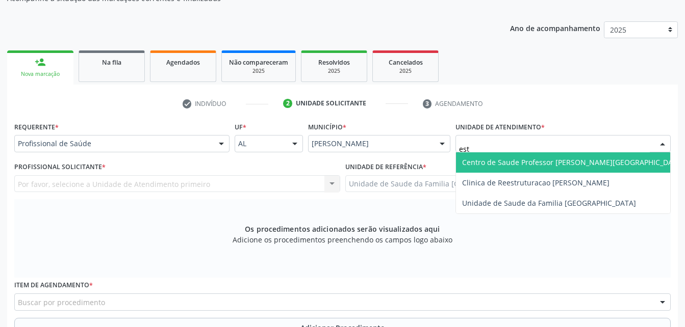
type input "esti"
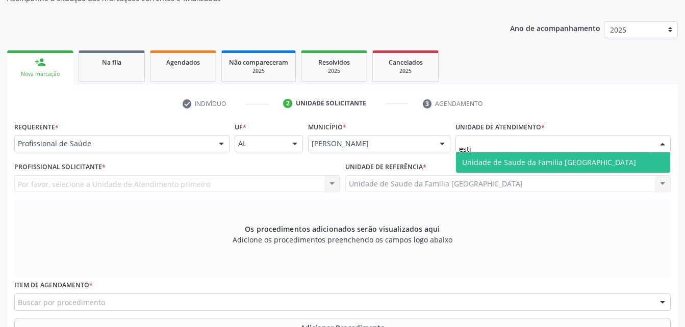
click at [600, 165] on span "Unidade de Saude da Familia [GEOGRAPHIC_DATA]" at bounding box center [563, 162] width 214 height 20
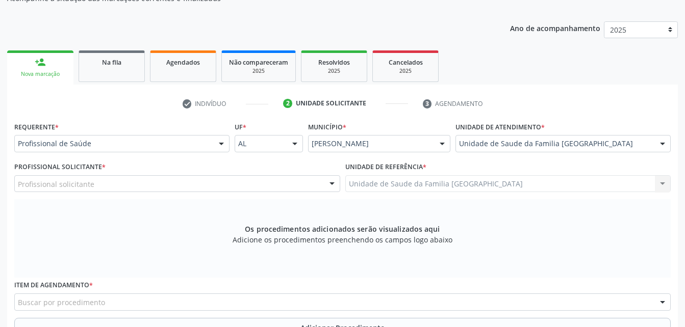
click at [182, 182] on div "Profissional solicitante" at bounding box center [177, 183] width 326 height 17
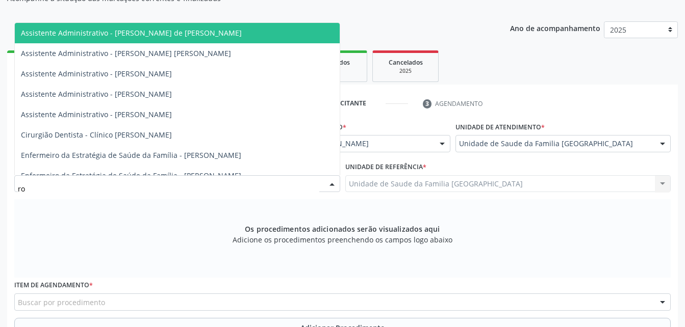
type input "rod"
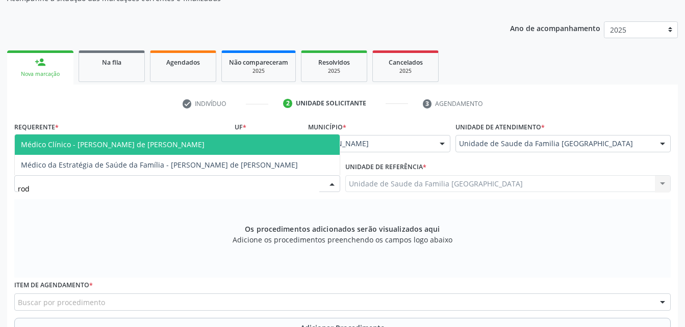
click at [194, 143] on span "Médico Clínico - [PERSON_NAME] de [PERSON_NAME]" at bounding box center [177, 145] width 325 height 20
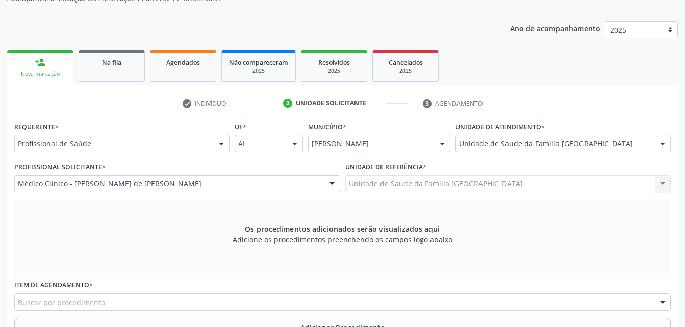
scroll to position [218, 0]
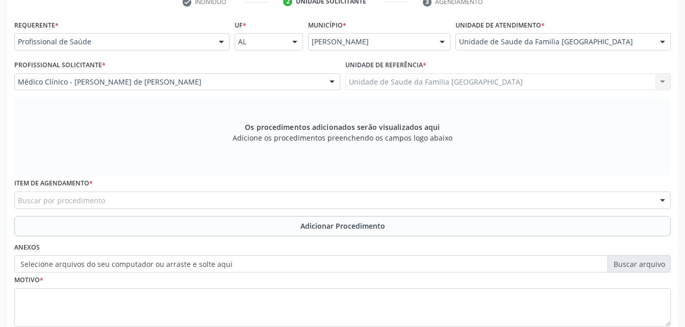
click at [209, 197] on div "Buscar por procedimento" at bounding box center [342, 200] width 656 height 17
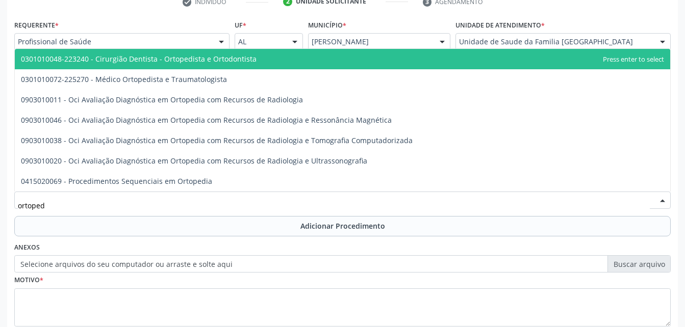
type input "ortopedi"
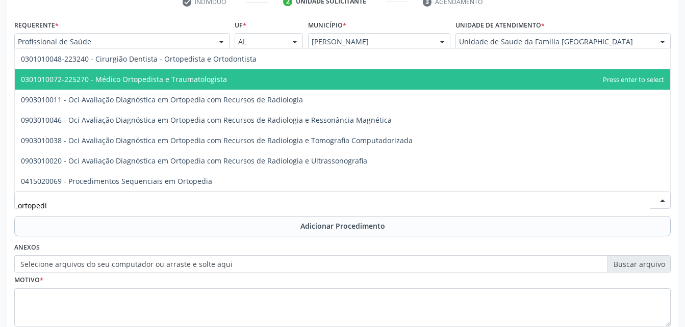
click at [252, 82] on span "0301010072-225270 - Médico Ortopedista e Traumatologista" at bounding box center [342, 79] width 655 height 20
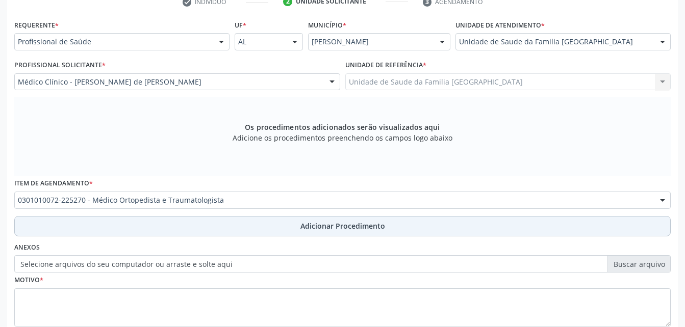
click at [309, 227] on span "Adicionar Procedimento" at bounding box center [342, 226] width 85 height 11
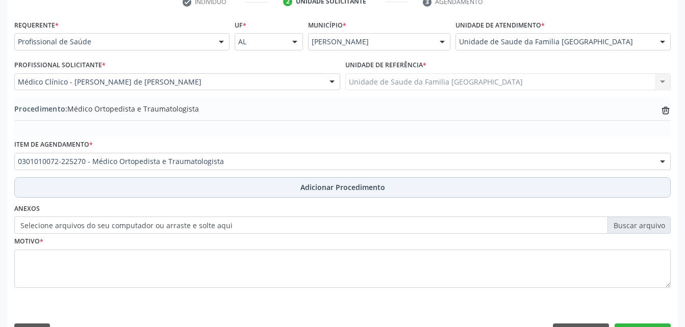
scroll to position [246, 0]
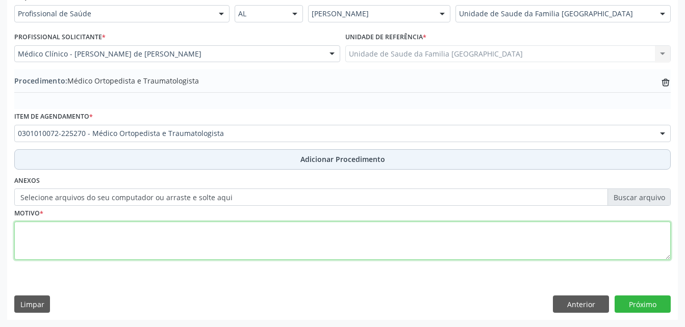
click at [309, 227] on textarea at bounding box center [342, 241] width 656 height 39
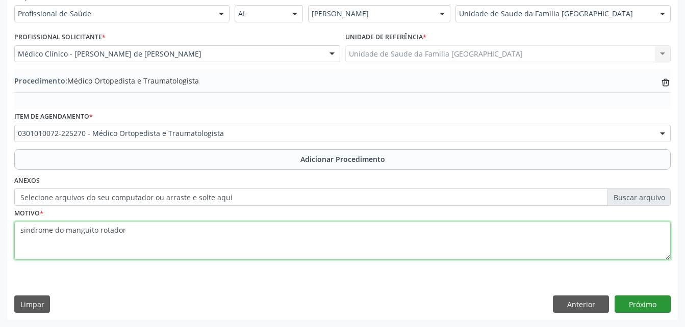
type textarea "sindrome do manguito rotador"
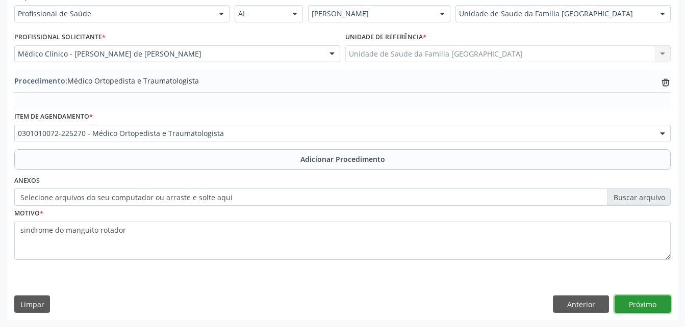
click at [660, 305] on button "Próximo" at bounding box center [642, 304] width 56 height 17
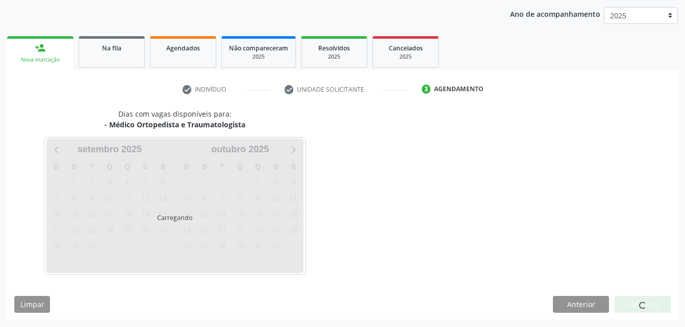
scroll to position [161, 0]
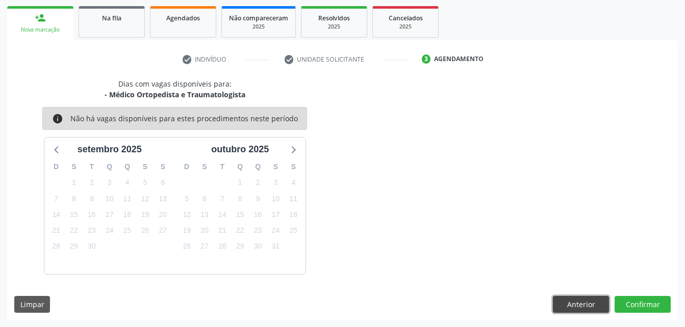
click at [596, 306] on button "Anterior" at bounding box center [581, 304] width 56 height 17
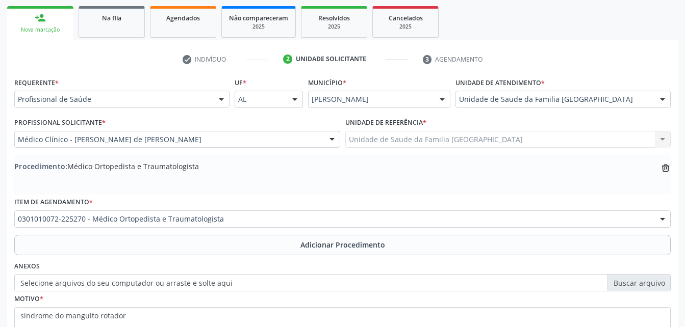
scroll to position [246, 0]
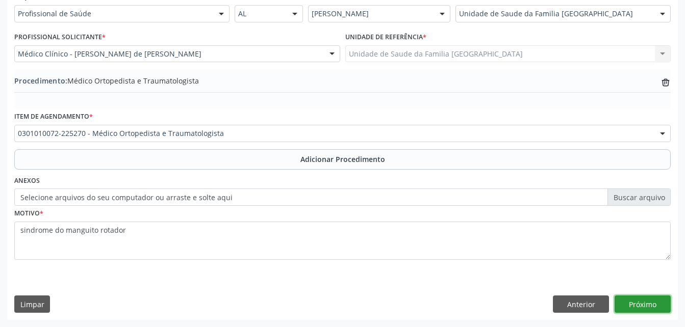
click at [652, 302] on button "Próximo" at bounding box center [642, 304] width 56 height 17
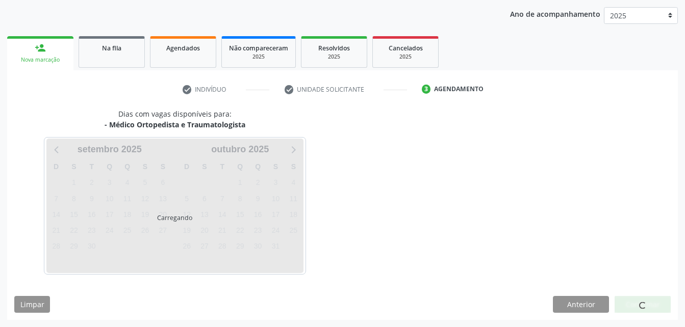
scroll to position [161, 0]
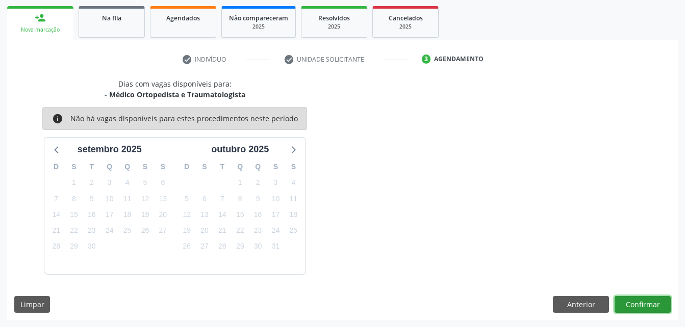
click at [639, 301] on button "Confirmar" at bounding box center [642, 304] width 56 height 17
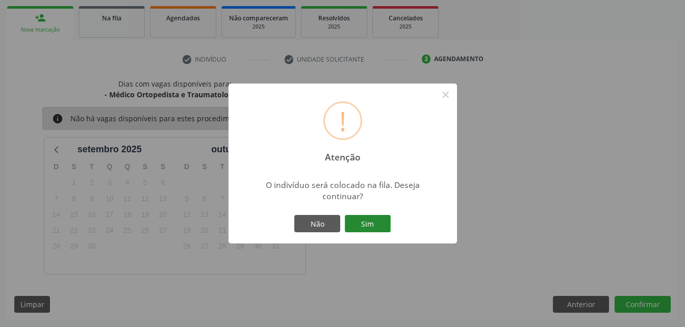
click at [349, 218] on button "Sim" at bounding box center [368, 223] width 46 height 17
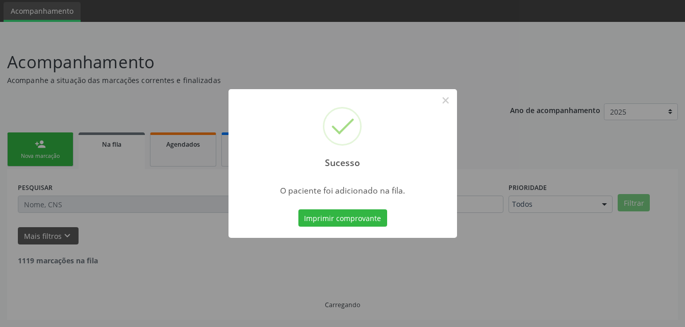
scroll to position [23, 0]
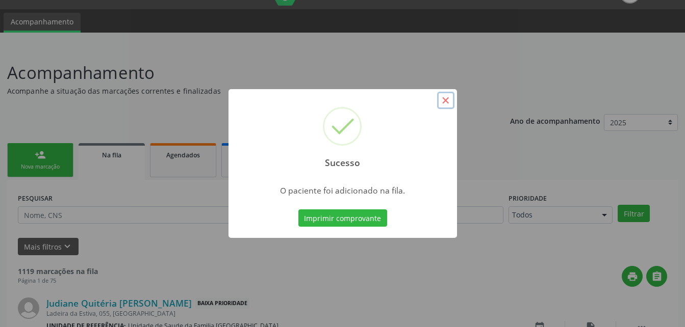
click at [446, 96] on button "×" at bounding box center [445, 100] width 17 height 17
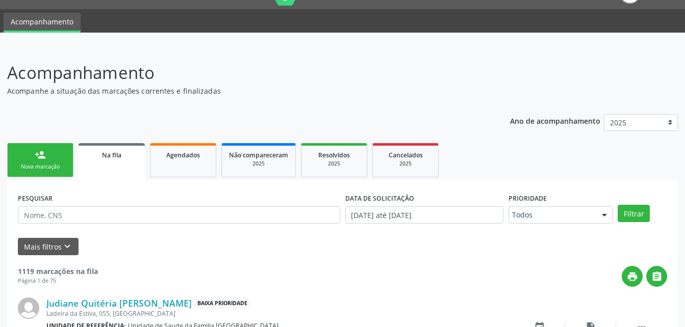
click at [37, 166] on div "Nova marcação" at bounding box center [40, 167] width 51 height 8
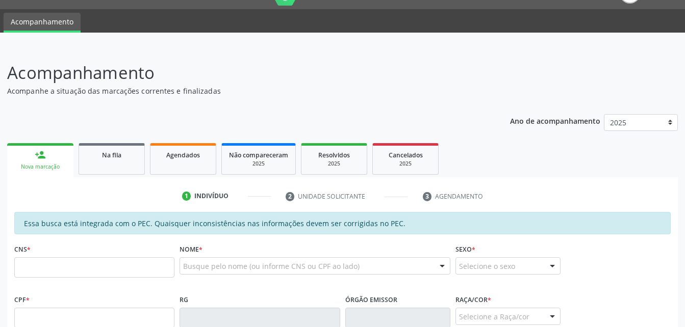
scroll to position [74, 0]
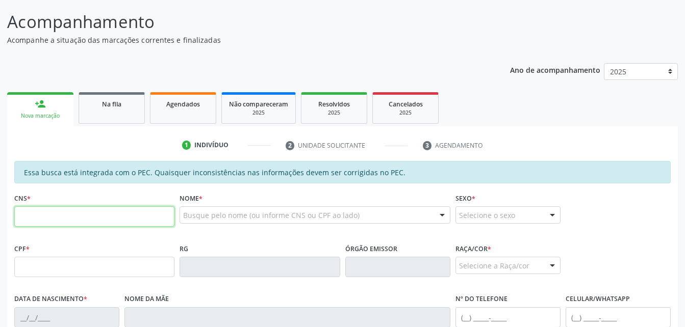
click at [128, 218] on input "text" at bounding box center [94, 216] width 160 height 20
type input "702 6072 3979 5948"
type input "955.672.678-00"
type input "[DATE]"
type input "[PERSON_NAME]"
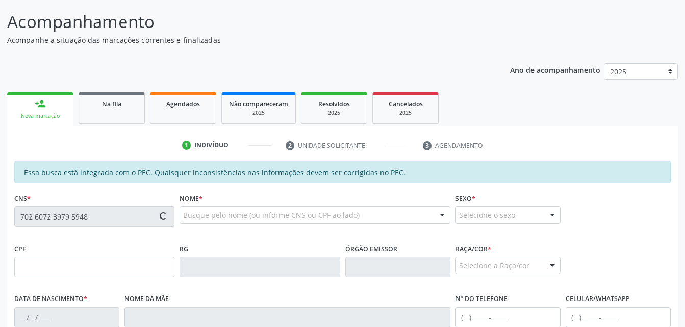
type input "[PHONE_NUMBER]"
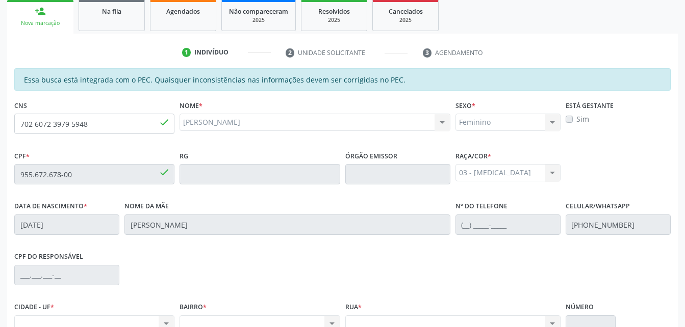
scroll to position [116, 0]
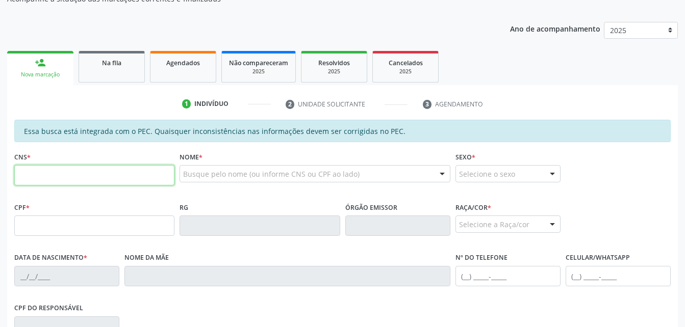
scroll to position [167, 0]
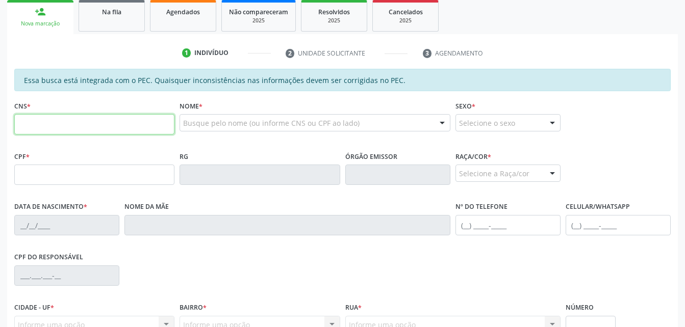
click at [135, 123] on input "text" at bounding box center [94, 124] width 160 height 20
paste input "702 6072 3979 5948"
type input "702 6072 3979 5948"
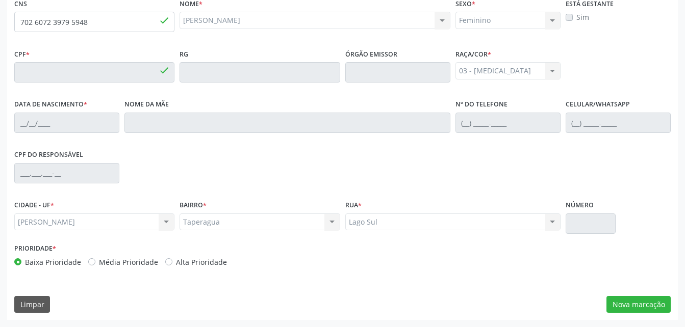
type input "955.672.678-00"
type input "[DATE]"
type input "[PERSON_NAME]"
type input "[PHONE_NUMBER]"
type input "S/N"
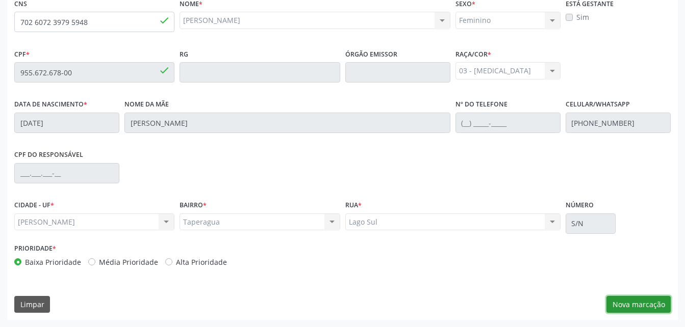
click at [667, 304] on button "Nova marcação" at bounding box center [638, 304] width 64 height 17
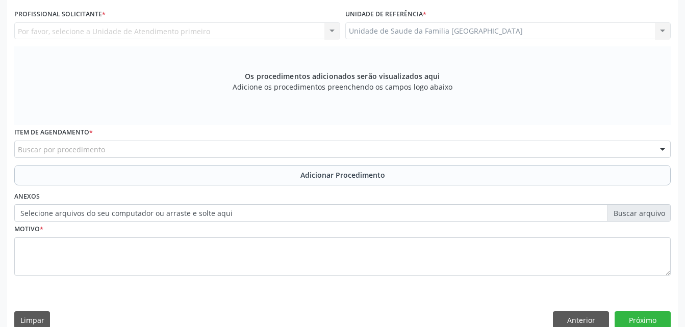
scroll to position [218, 0]
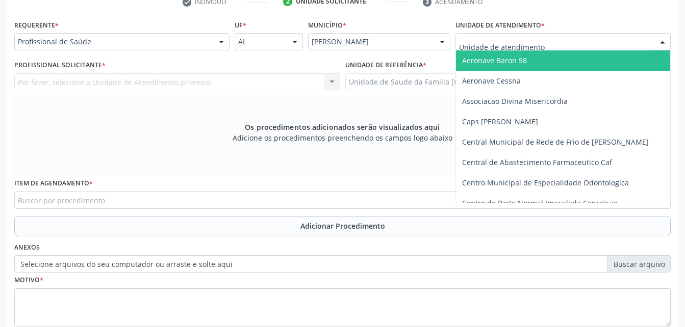
click at [569, 47] on div at bounding box center [562, 41] width 215 height 17
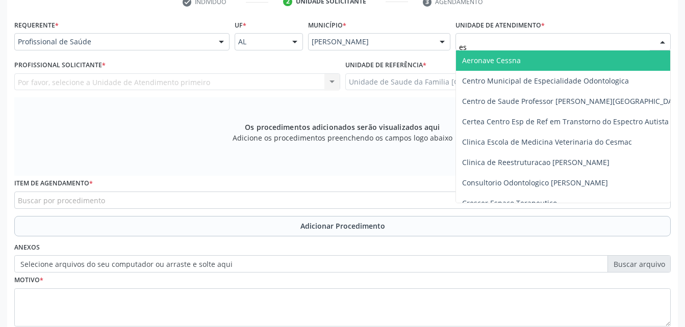
type input "est"
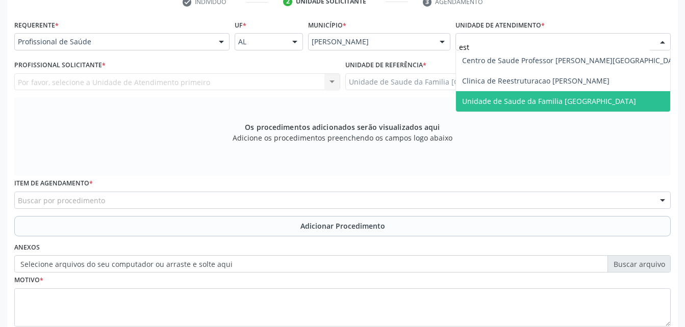
drag, startPoint x: 577, startPoint y: 103, endPoint x: 427, endPoint y: 98, distance: 150.0
click at [576, 104] on span "Unidade de Saude da Familia [GEOGRAPHIC_DATA]" at bounding box center [549, 101] width 174 height 10
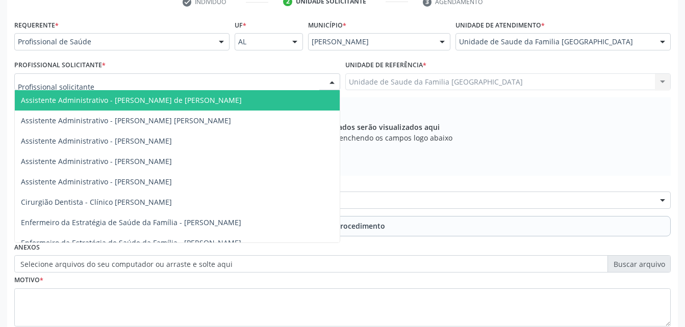
click at [269, 80] on div at bounding box center [177, 81] width 326 height 17
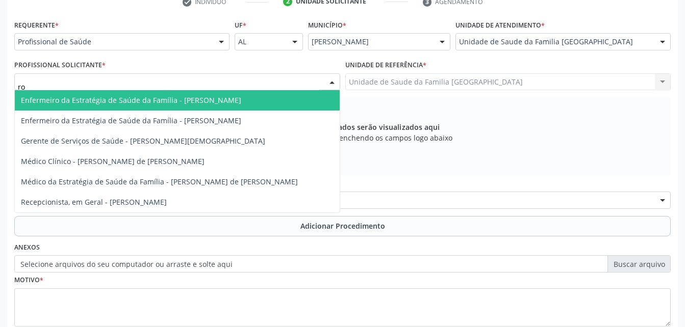
type input "rod"
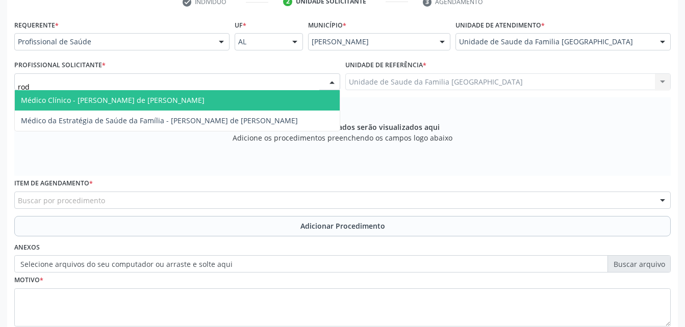
click at [274, 109] on span "Médico Clínico - [PERSON_NAME] de [PERSON_NAME]" at bounding box center [177, 100] width 325 height 20
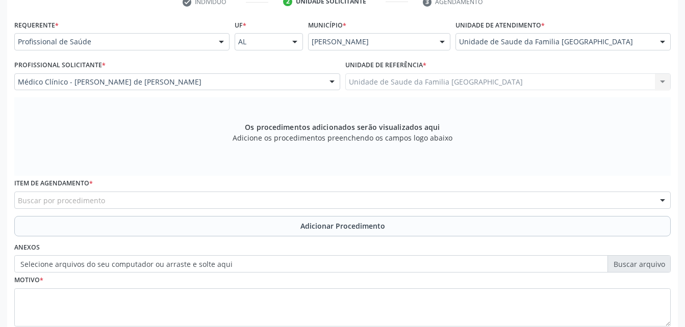
click at [244, 200] on div "Buscar por procedimento" at bounding box center [342, 200] width 656 height 17
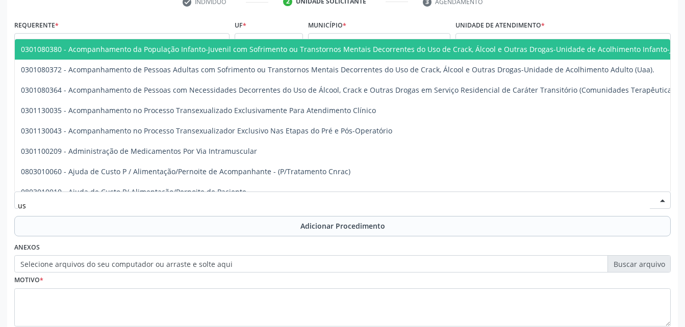
type input "usg"
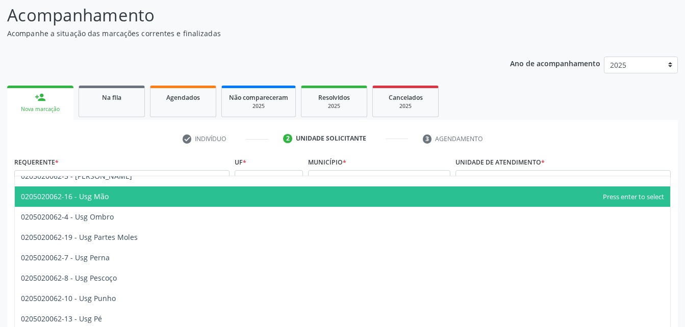
scroll to position [102, 0]
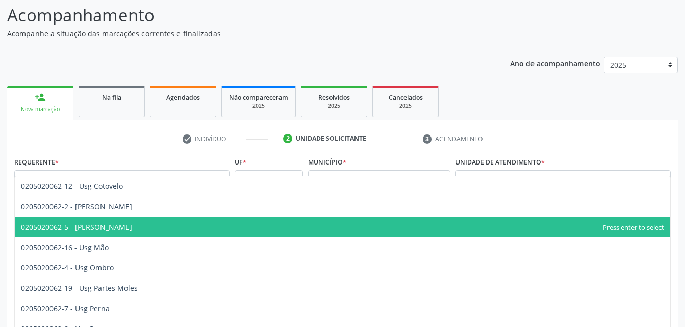
click at [147, 220] on span "0205020062-5 - [PERSON_NAME]" at bounding box center [342, 227] width 655 height 20
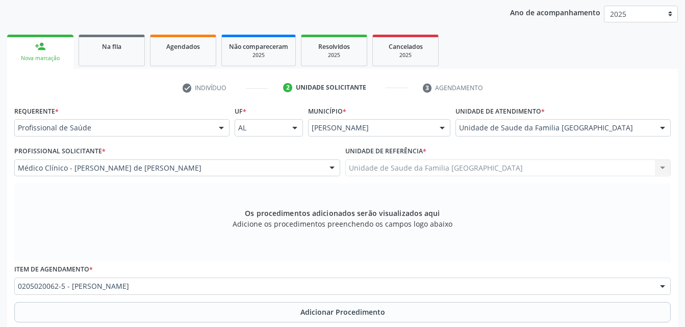
scroll to position [285, 0]
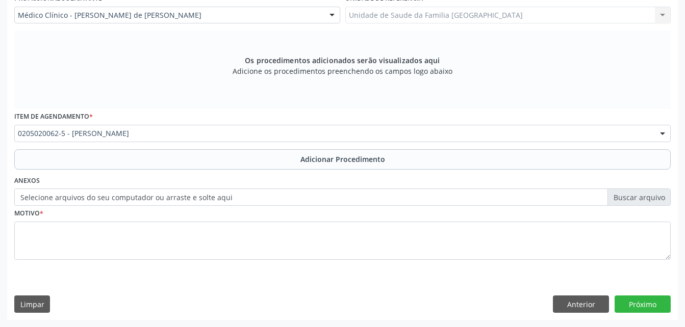
click at [226, 148] on div "Item de agendamento * 0205020062-5 - Usg Joelho 0304070076 - .Quimioterapia de …" at bounding box center [342, 129] width 661 height 40
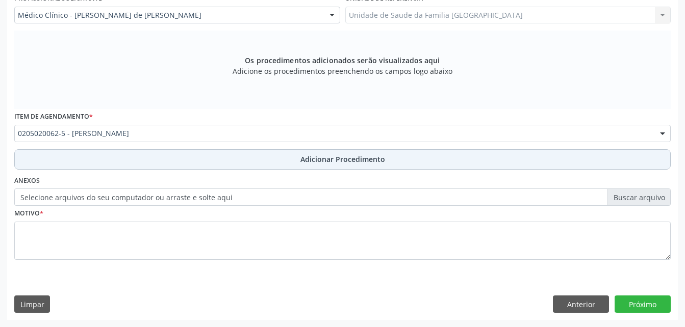
click at [223, 159] on button "Adicionar Procedimento" at bounding box center [342, 159] width 656 height 20
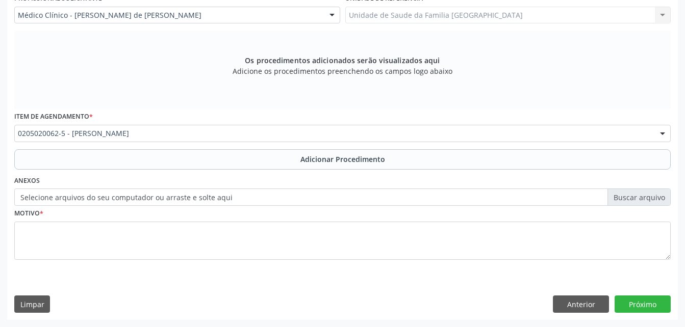
scroll to position [246, 0]
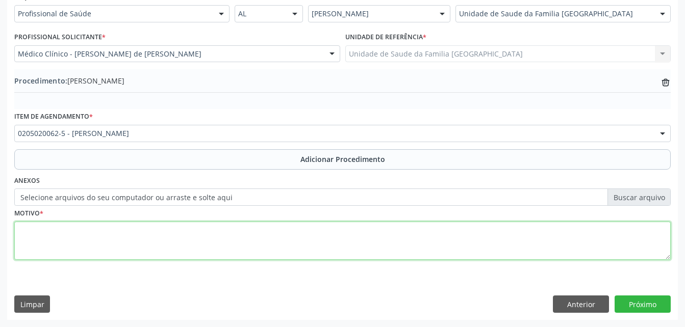
click at [225, 237] on textarea at bounding box center [342, 241] width 656 height 39
type textarea "joelho direito"
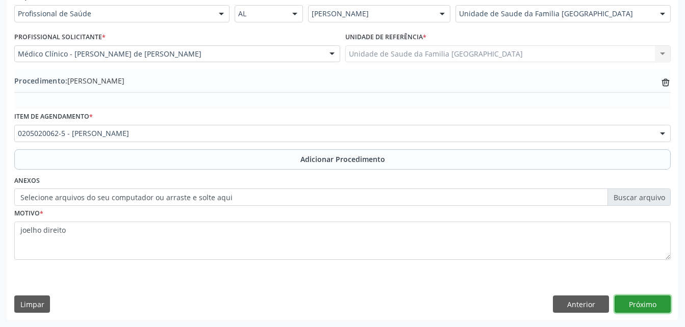
click at [653, 300] on button "Próximo" at bounding box center [642, 304] width 56 height 17
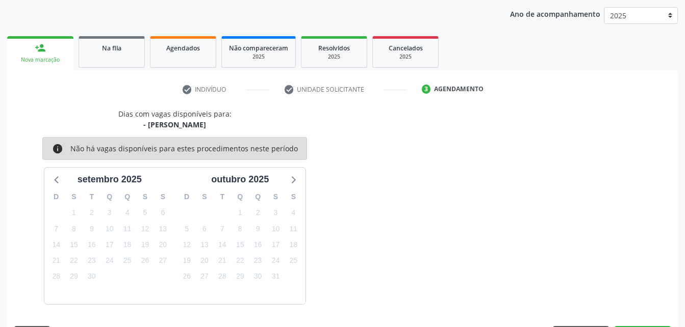
scroll to position [161, 0]
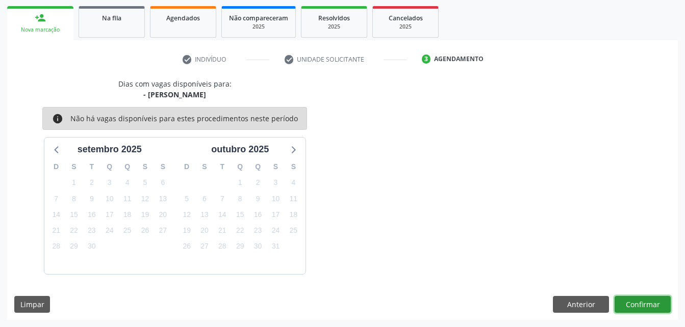
click at [653, 300] on button "Confirmar" at bounding box center [642, 304] width 56 height 17
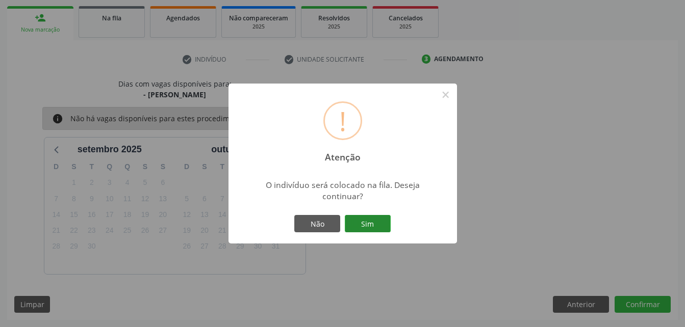
click at [367, 217] on button "Sim" at bounding box center [368, 223] width 46 height 17
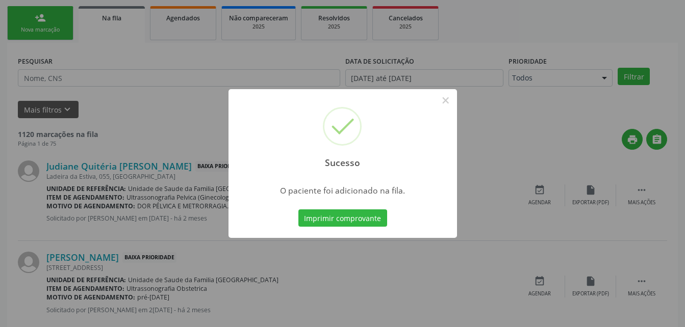
scroll to position [23, 0]
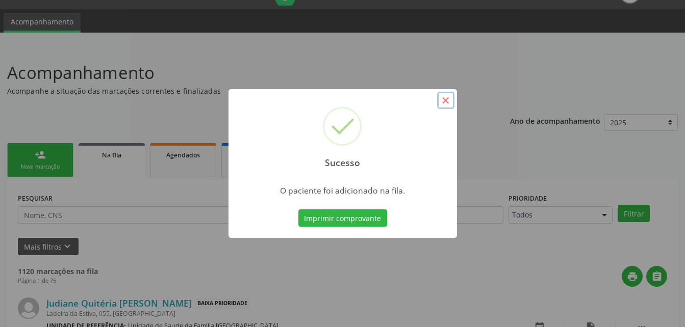
click at [450, 100] on button "×" at bounding box center [445, 100] width 17 height 17
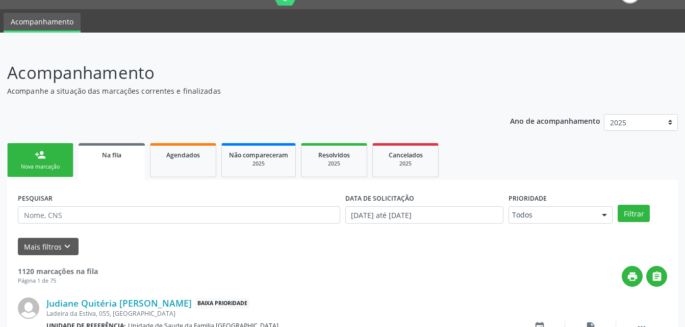
click at [58, 170] on div "Nova marcação" at bounding box center [40, 167] width 51 height 8
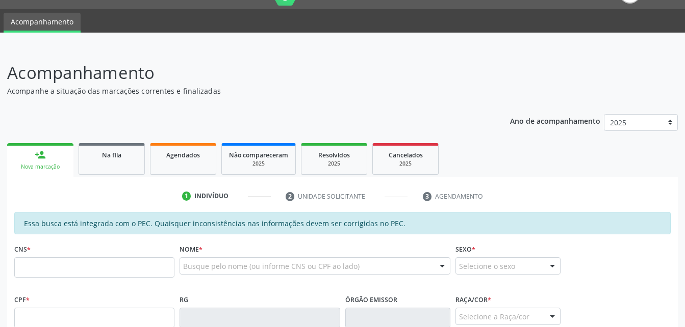
scroll to position [125, 0]
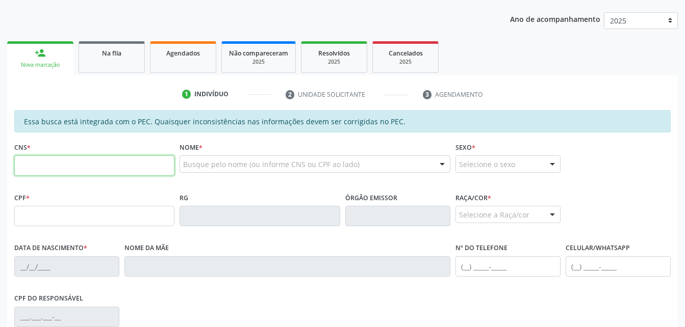
click at [65, 165] on input "text" at bounding box center [94, 166] width 160 height 20
paste input "702 6072 3979 5948"
type input "702 6072 3979 5948"
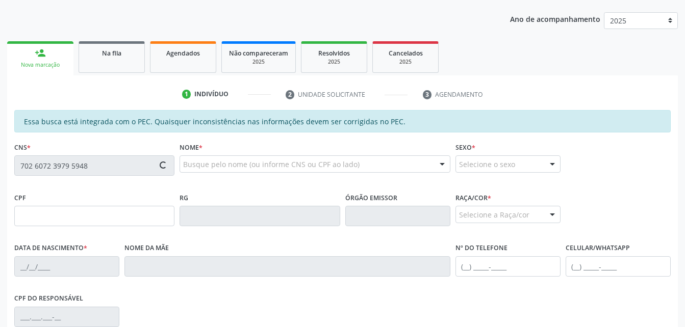
type input "955.672.678-00"
type input "[DATE]"
type input "[PERSON_NAME]"
type input "[PHONE_NUMBER]"
type input "955.672.678-00"
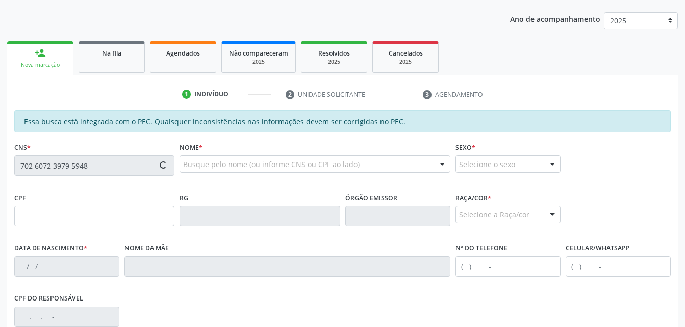
type input "S/N"
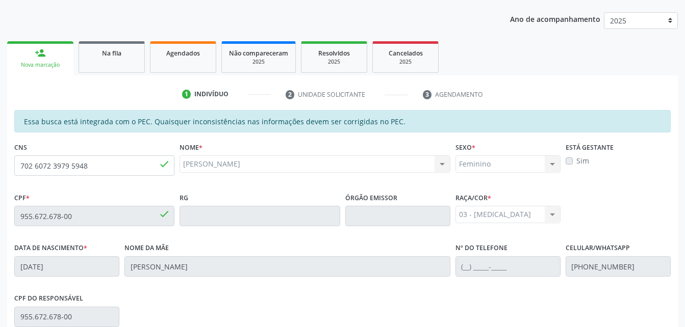
scroll to position [269, 0]
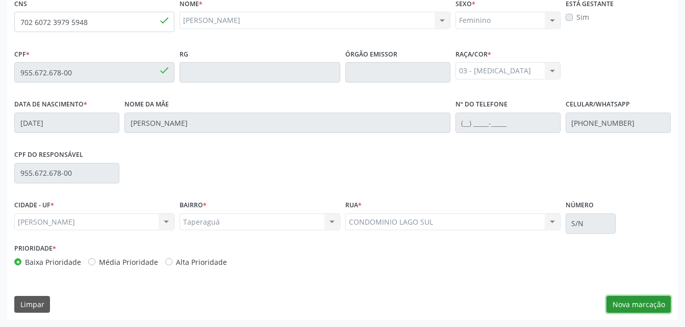
click at [636, 299] on button "Nova marcação" at bounding box center [638, 304] width 64 height 17
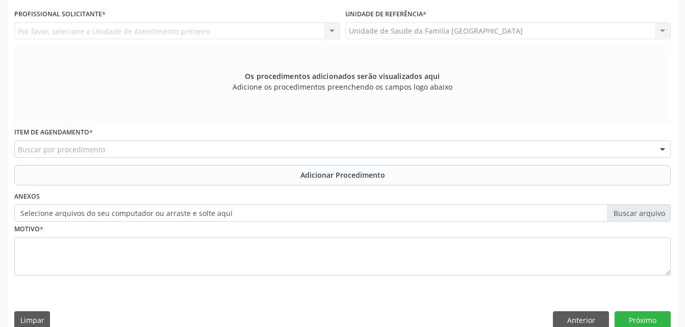
scroll to position [218, 0]
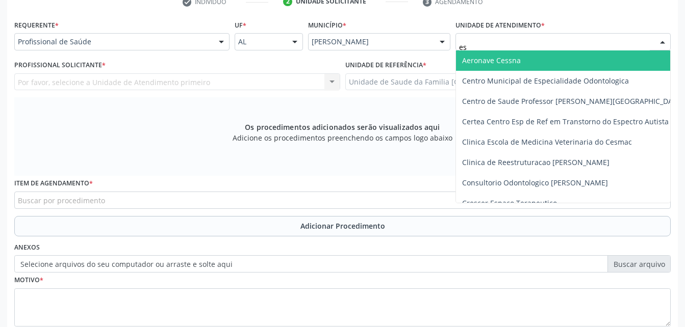
type input "est"
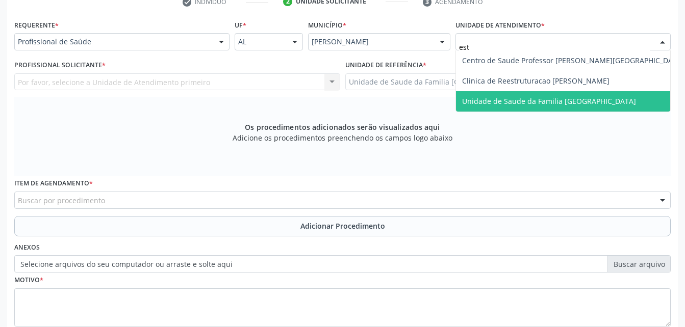
click at [514, 95] on span "Unidade de Saude da Familia [GEOGRAPHIC_DATA]" at bounding box center [573, 101] width 234 height 20
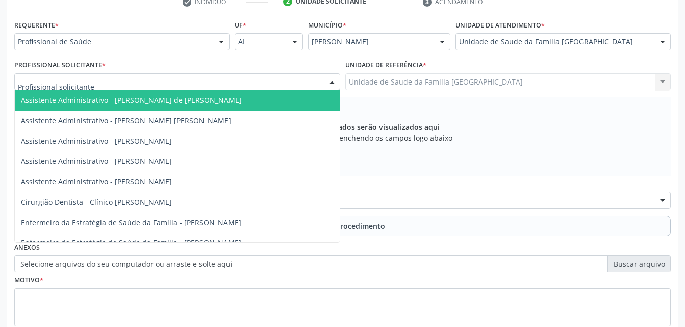
click at [130, 84] on div at bounding box center [177, 81] width 326 height 17
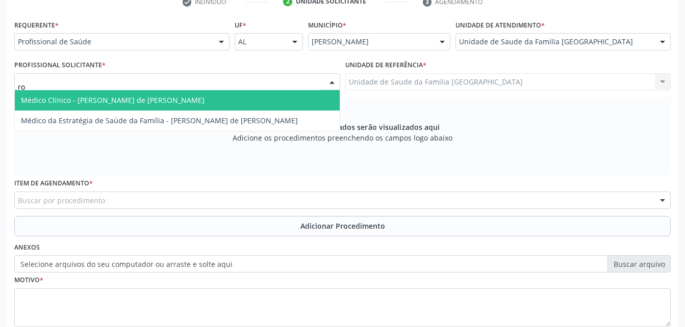
type input "rod"
click at [140, 103] on span "Médico Clínico - [PERSON_NAME] de [PERSON_NAME]" at bounding box center [113, 100] width 184 height 10
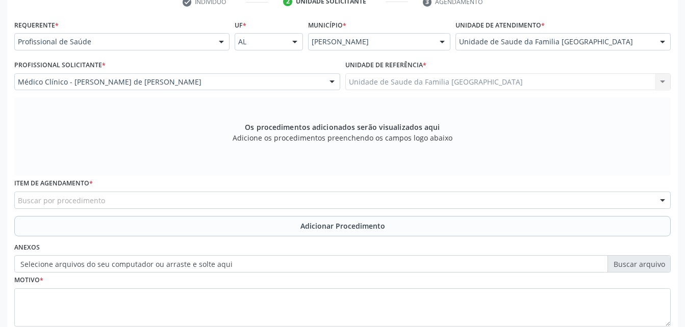
scroll to position [269, 0]
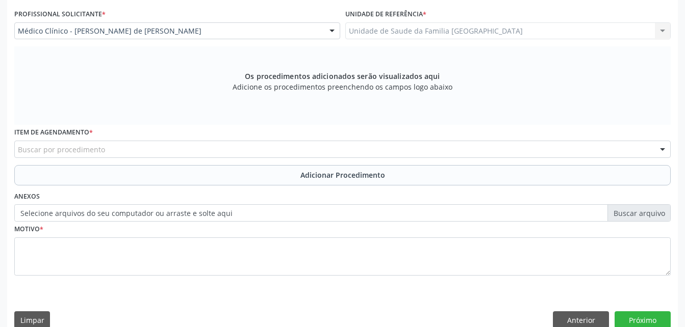
click at [213, 147] on div "Buscar por procedimento" at bounding box center [342, 149] width 656 height 17
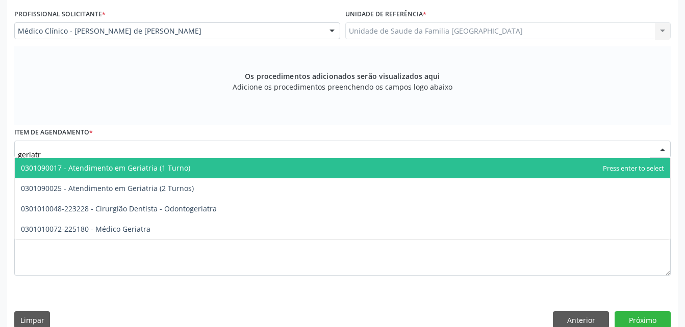
type input "geriatra"
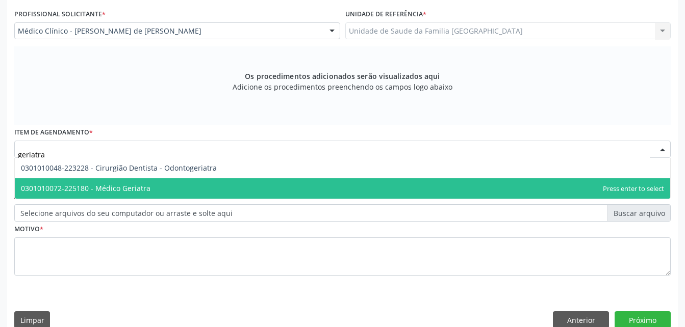
click at [203, 184] on span "0301010072-225180 - Médico Geriatra" at bounding box center [342, 188] width 655 height 20
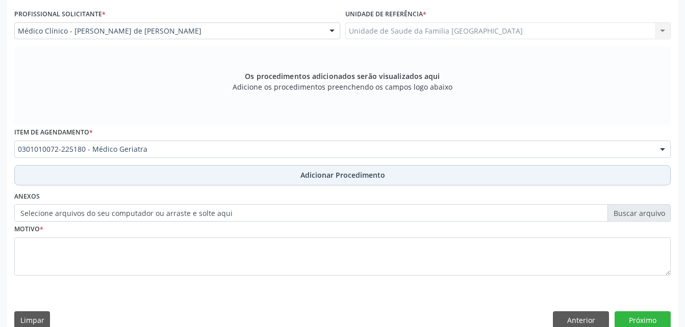
click at [169, 182] on button "Adicionar Procedimento" at bounding box center [342, 175] width 656 height 20
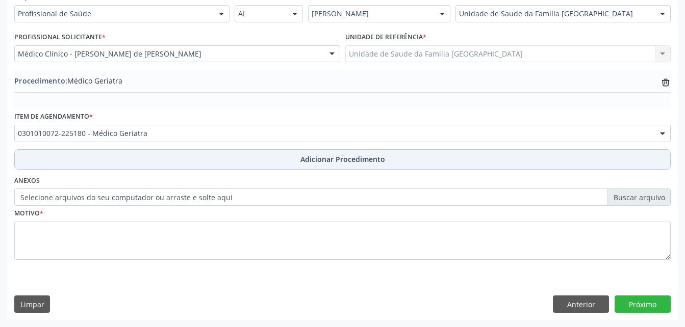
scroll to position [246, 0]
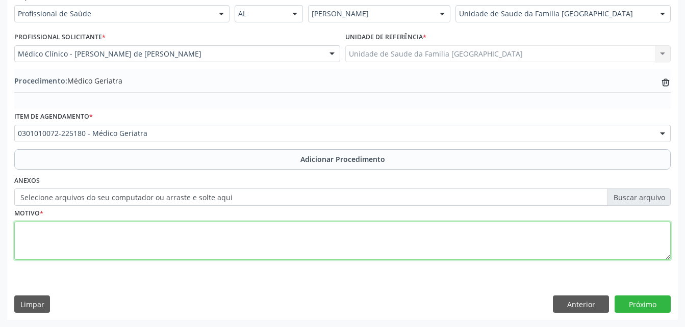
click at [179, 234] on textarea at bounding box center [342, 241] width 656 height 39
type textarea "has"
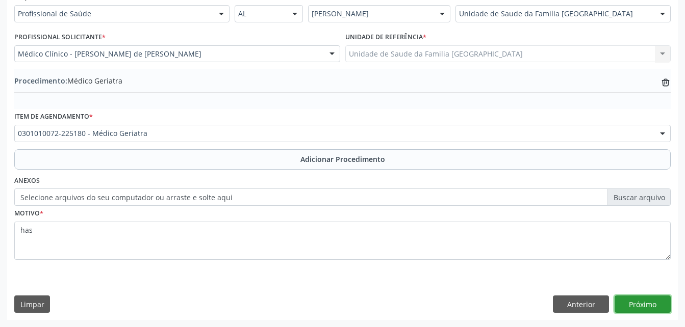
click at [647, 308] on button "Próximo" at bounding box center [642, 304] width 56 height 17
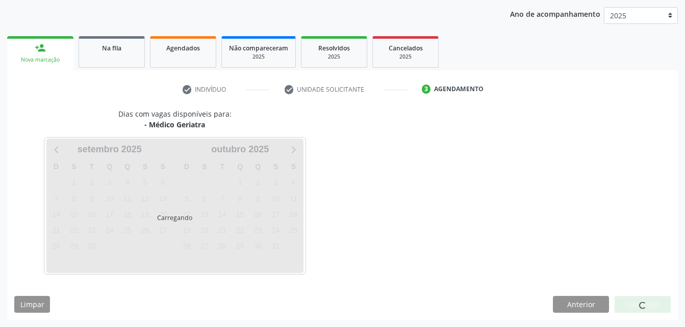
scroll to position [161, 0]
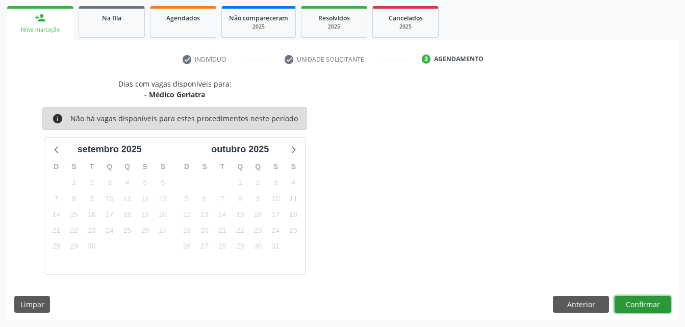
click at [647, 308] on button "Confirmar" at bounding box center [642, 304] width 56 height 17
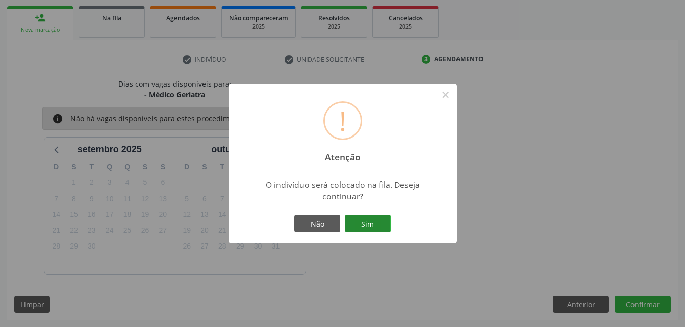
click at [363, 228] on button "Sim" at bounding box center [368, 223] width 46 height 17
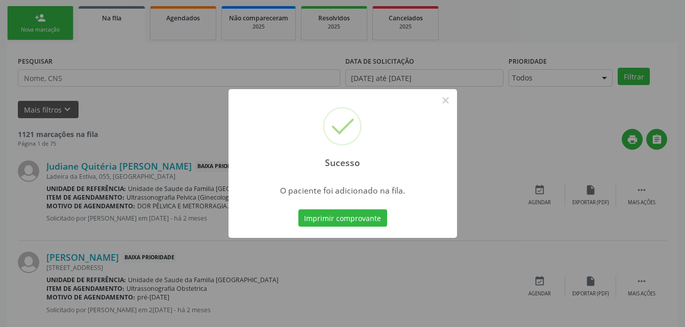
scroll to position [23, 0]
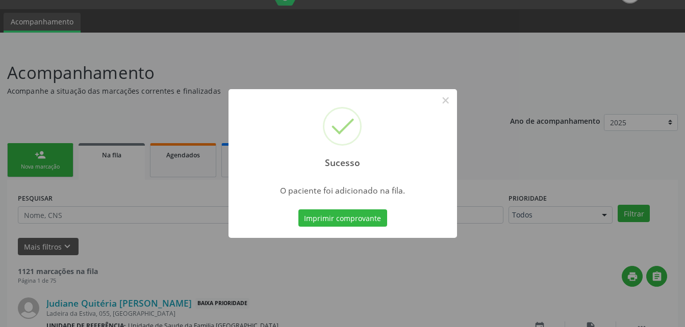
click at [48, 163] on div "Sucesso × O paciente foi adicionado na fila. Imprimir comprovante Cancel" at bounding box center [342, 163] width 685 height 327
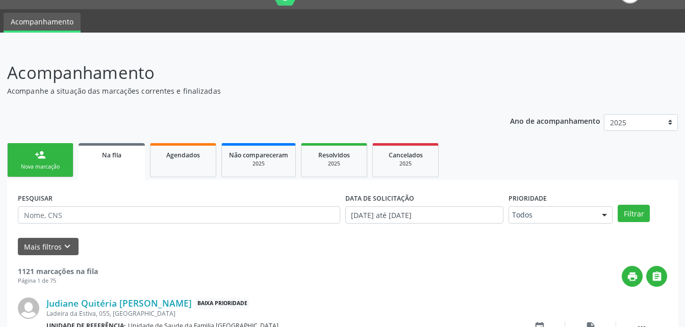
click at [63, 155] on link "person_add Nova marcação" at bounding box center [40, 160] width 66 height 34
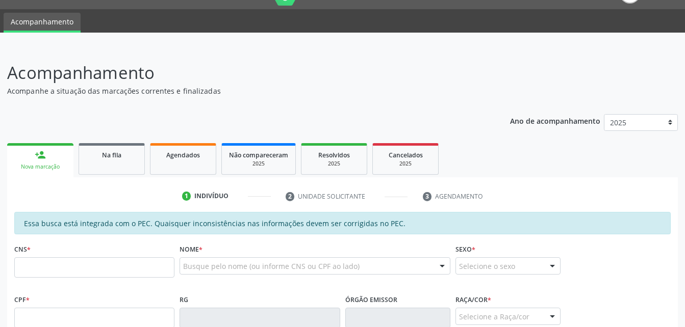
scroll to position [125, 0]
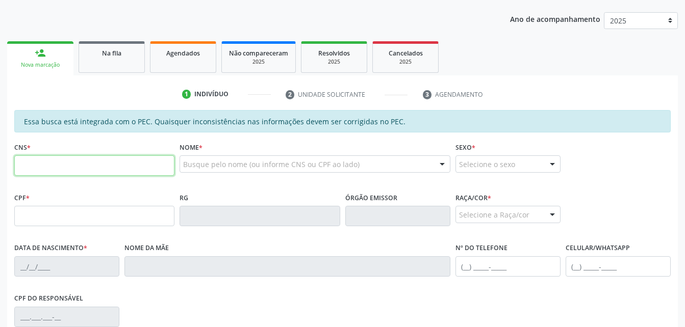
click at [123, 159] on input "text" at bounding box center [94, 166] width 160 height 20
click at [135, 164] on input "text" at bounding box center [94, 166] width 160 height 20
paste input "704 1068 1431 7350"
type input "704 1068 1431 7350"
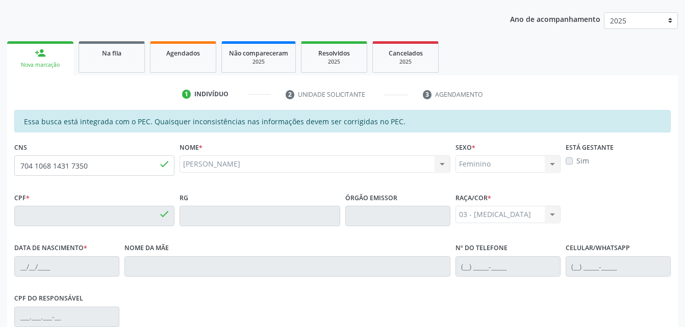
type input "096.479.364-43"
type input "28/08/1986"
type input "Creusa Alves da Silva"
type input "(82) 99433-8304"
type input "S/N"
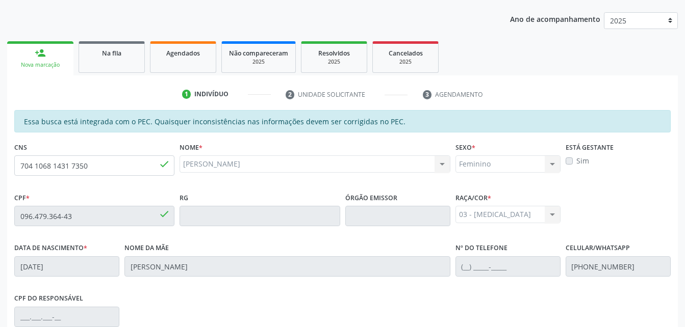
scroll to position [269, 0]
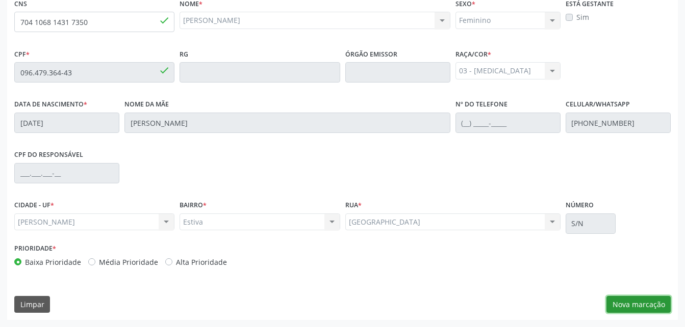
click at [642, 307] on button "Nova marcação" at bounding box center [638, 304] width 64 height 17
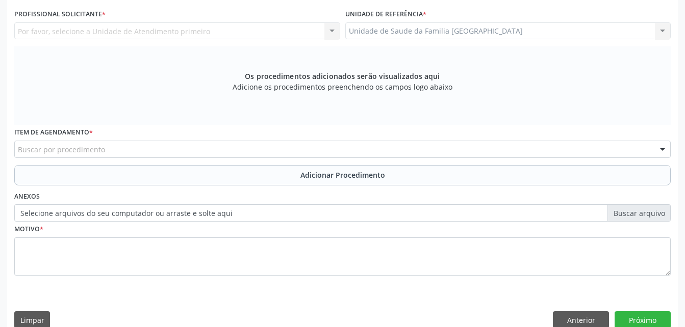
scroll to position [167, 0]
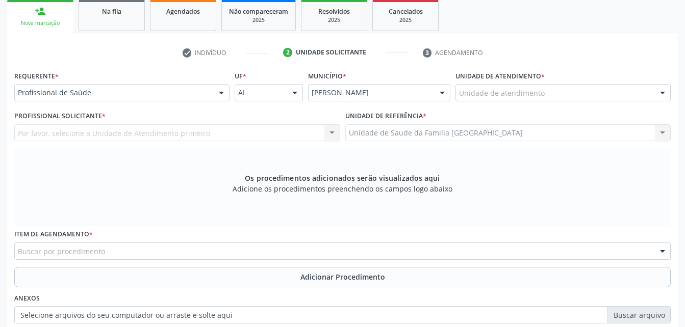
click at [602, 97] on div "Unidade de atendimento" at bounding box center [562, 92] width 215 height 17
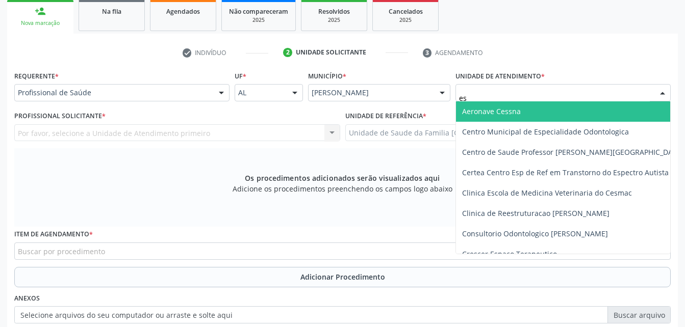
type input "est"
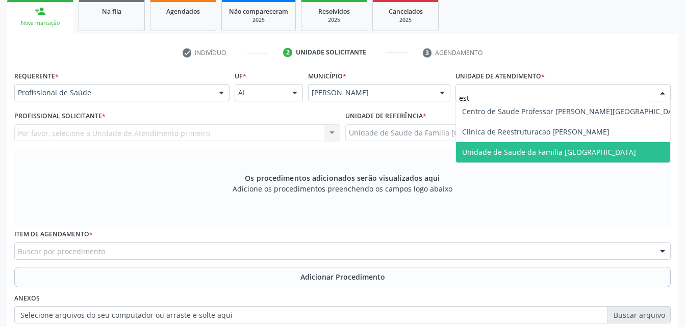
click at [629, 152] on span "Unidade de Saude da Familia [GEOGRAPHIC_DATA]" at bounding box center [573, 152] width 234 height 20
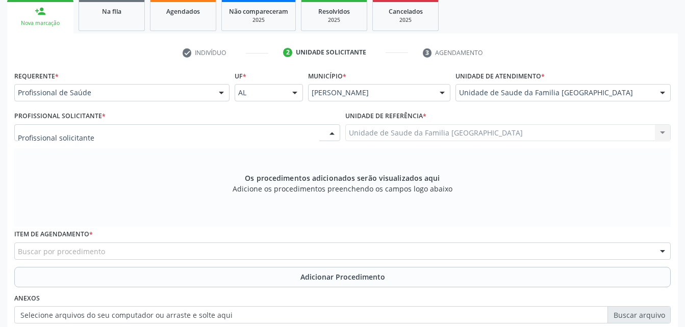
click at [225, 130] on div at bounding box center [177, 132] width 326 height 17
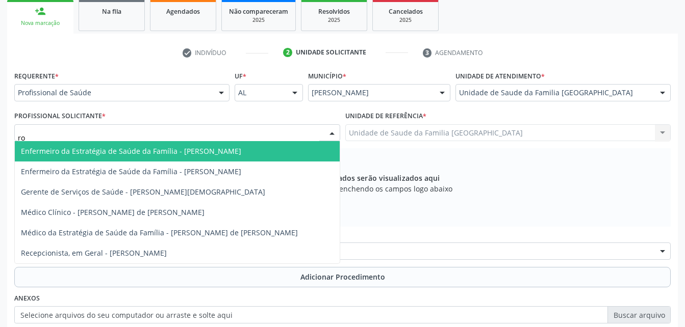
type input "rod"
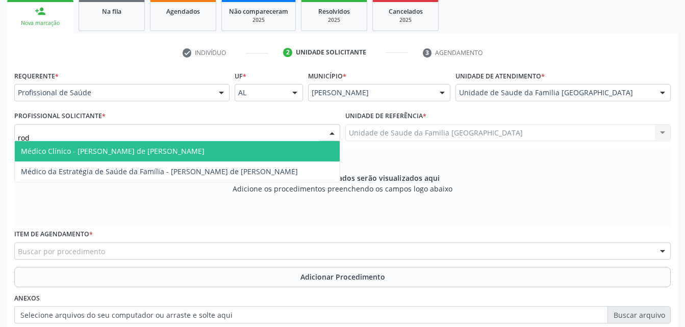
click at [252, 153] on span "Médico Clínico - [PERSON_NAME] de [PERSON_NAME]" at bounding box center [177, 151] width 325 height 20
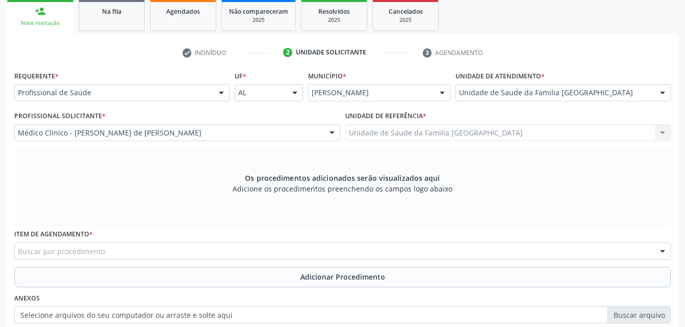
scroll to position [218, 0]
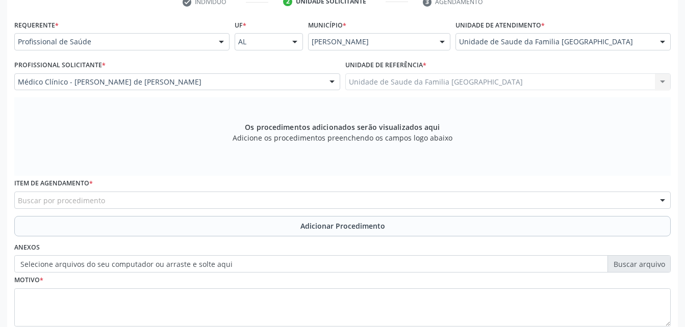
click at [244, 202] on div "Buscar por procedimento" at bounding box center [342, 200] width 656 height 17
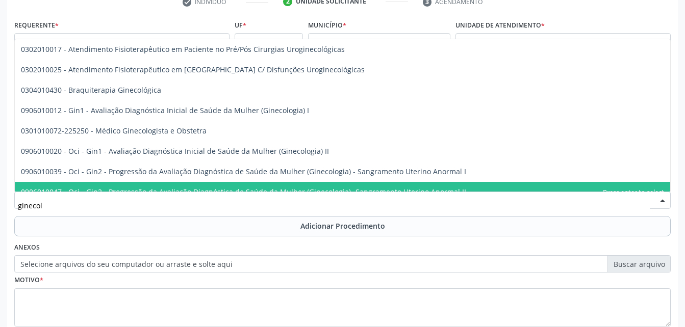
type input "ginecolo"
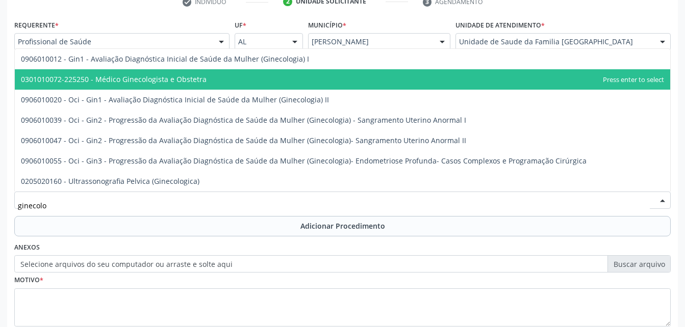
click at [218, 83] on span "0301010072-225250 - Médico Ginecologista e Obstetra" at bounding box center [342, 79] width 655 height 20
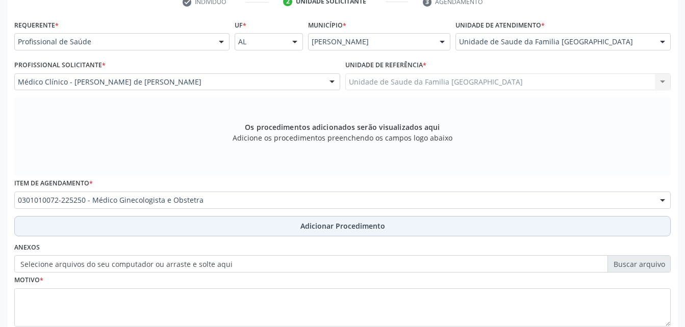
click at [375, 229] on span "Adicionar Procedimento" at bounding box center [342, 226] width 85 height 11
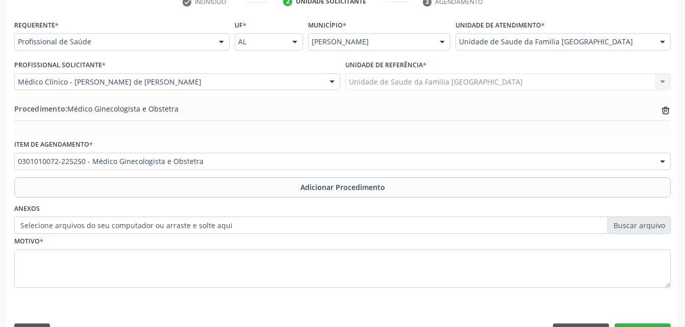
scroll to position [246, 0]
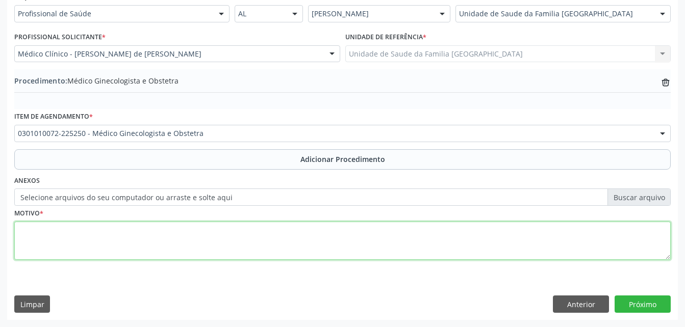
click at [291, 247] on textarea at bounding box center [342, 241] width 656 height 39
click at [78, 231] on textarea "doença inflamatoria do utero" at bounding box center [342, 241] width 656 height 39
type textarea "doença inflamatória do utero"
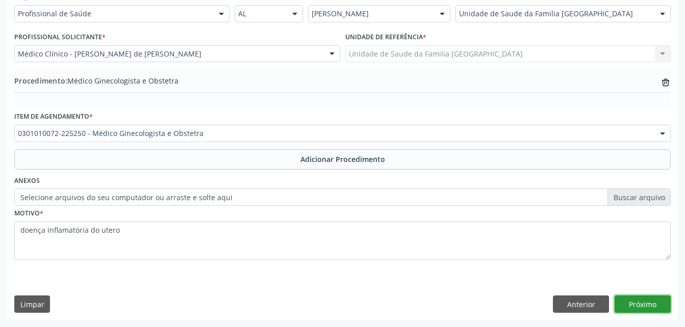
click at [657, 300] on button "Próximo" at bounding box center [642, 304] width 56 height 17
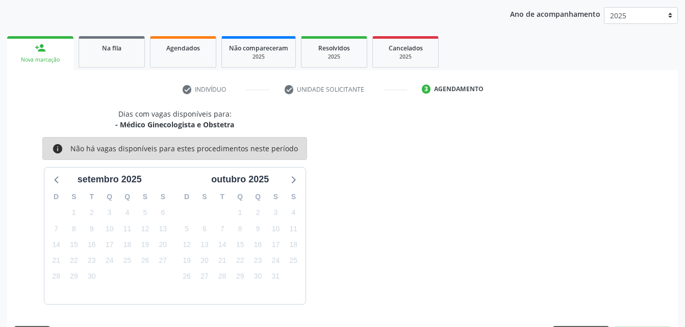
scroll to position [161, 0]
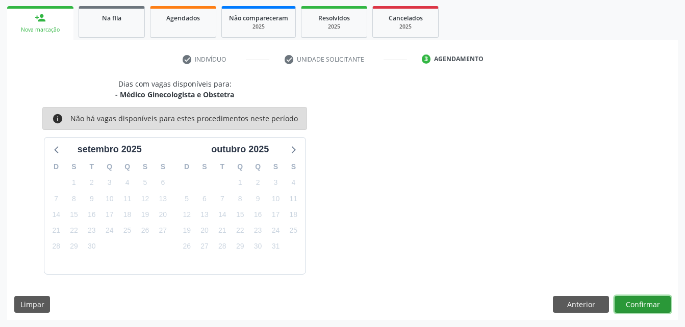
click at [656, 300] on button "Confirmar" at bounding box center [642, 304] width 56 height 17
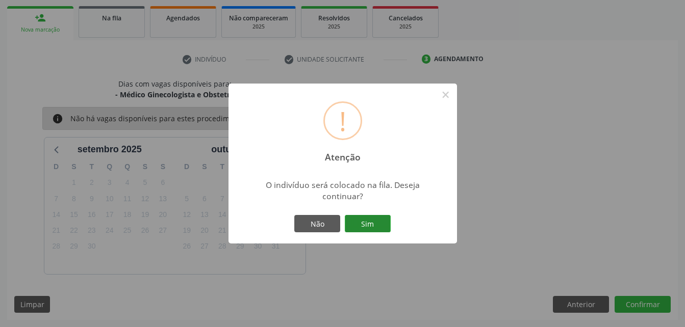
click at [384, 229] on button "Sim" at bounding box center [368, 223] width 46 height 17
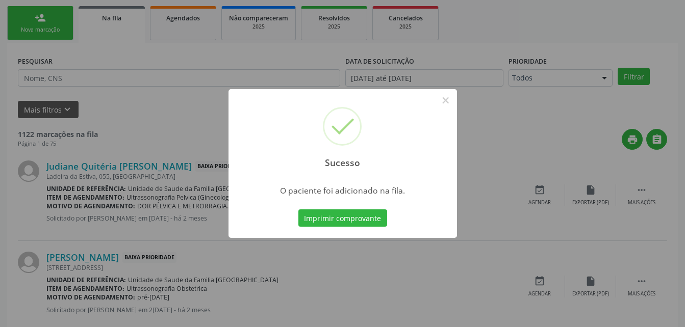
scroll to position [23, 0]
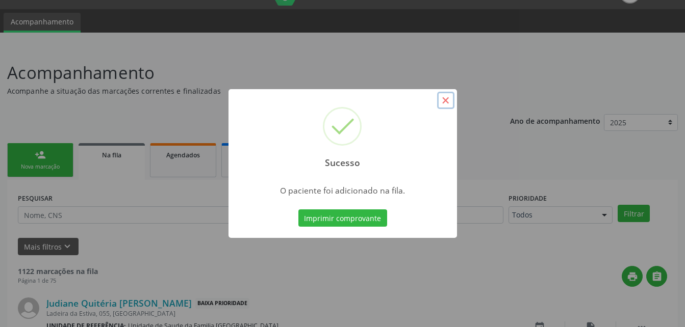
click at [448, 98] on button "×" at bounding box center [445, 100] width 17 height 17
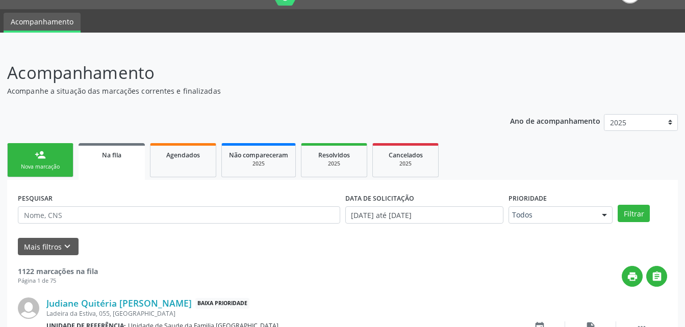
click at [56, 163] on div "Nova marcação" at bounding box center [40, 167] width 51 height 8
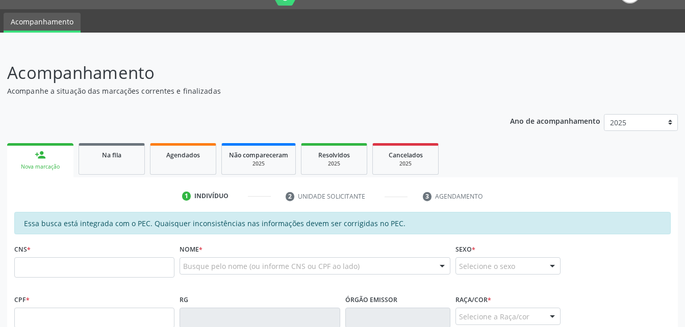
scroll to position [125, 0]
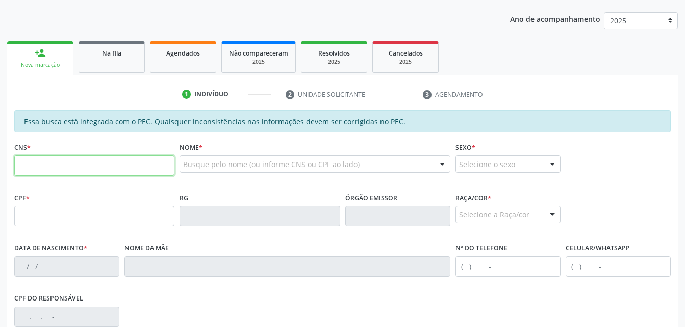
click at [81, 157] on input "text" at bounding box center [94, 166] width 160 height 20
type input "708 2016 8433 0449"
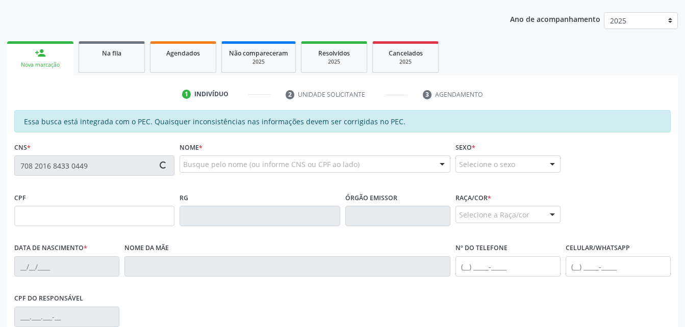
type input "134.977.084-10"
type input "07/11/1997"
type input "Veronica Ferreira Rede Lima"
type input "(82) 99387-6332"
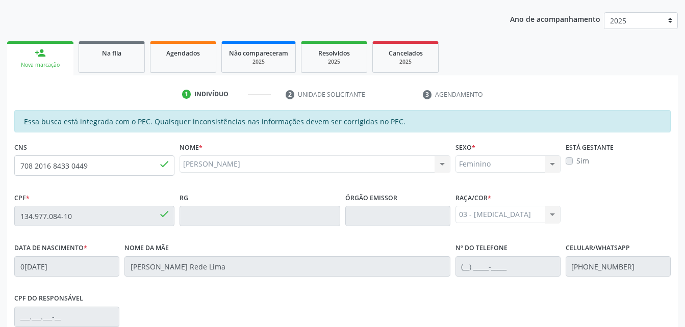
scroll to position [269, 0]
